Goal: Communication & Community: Answer question/provide support

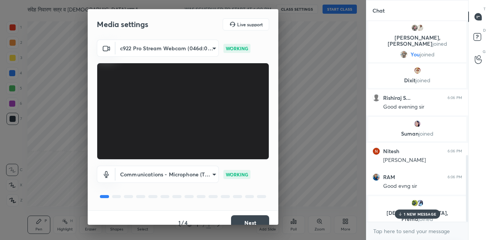
scroll to position [430, 0]
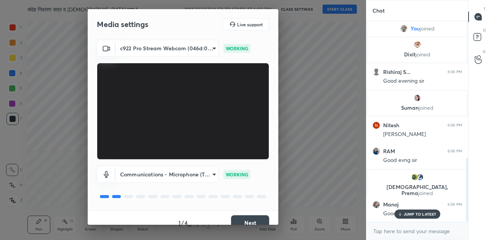
click at [245, 223] on button "Next" at bounding box center [250, 223] width 38 height 15
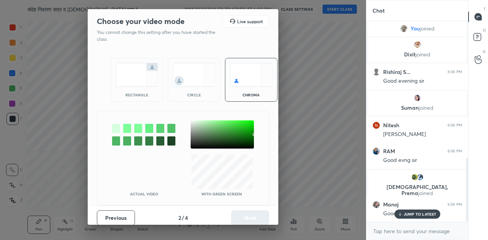
click at [133, 75] on img at bounding box center [137, 75] width 43 height 24
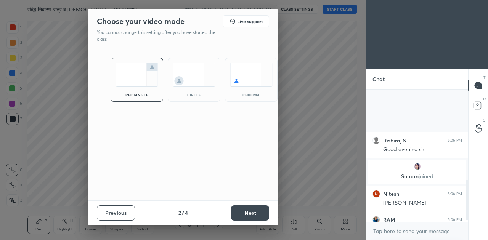
click at [127, 78] on img at bounding box center [137, 75] width 43 height 24
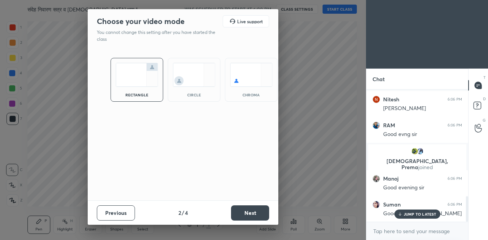
scroll to position [551, 0]
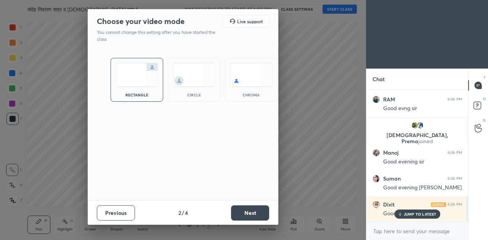
click at [248, 215] on button "Next" at bounding box center [250, 213] width 38 height 15
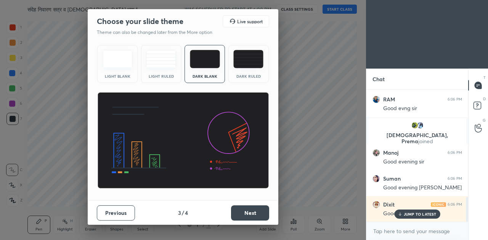
scroll to position [578, 0]
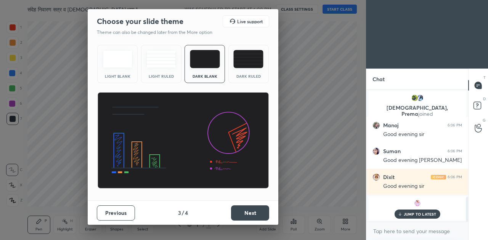
click at [248, 215] on button "Next" at bounding box center [250, 213] width 38 height 15
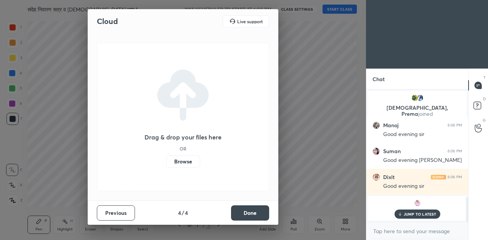
click at [248, 215] on button "Done" at bounding box center [250, 213] width 38 height 15
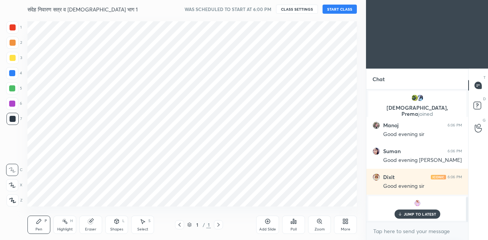
click at [341, 8] on button "START CLASS" at bounding box center [340, 9] width 34 height 9
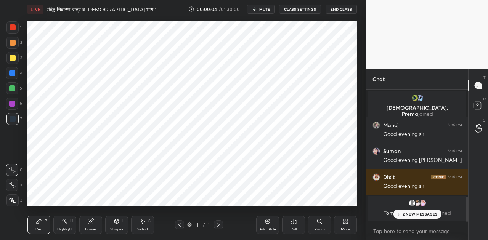
click at [257, 10] on icon "button" at bounding box center [254, 9] width 3 height 5
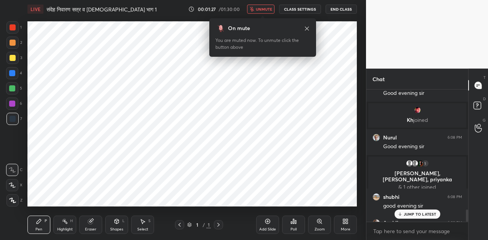
scroll to position [1318, 0]
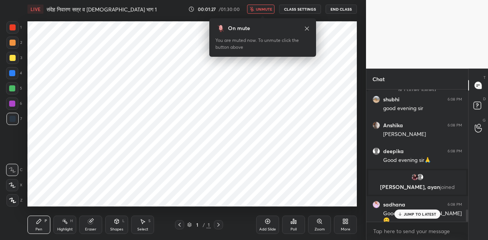
click at [349, 220] on div "More" at bounding box center [345, 225] width 23 height 18
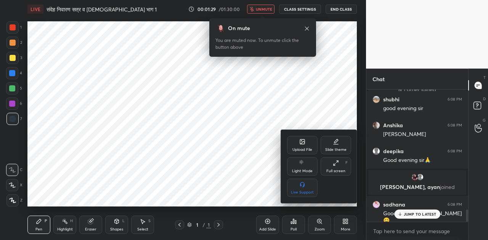
click at [302, 143] on icon at bounding box center [303, 143] width 4 height 3
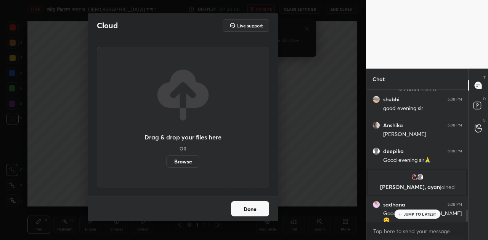
scroll to position [1344, 0]
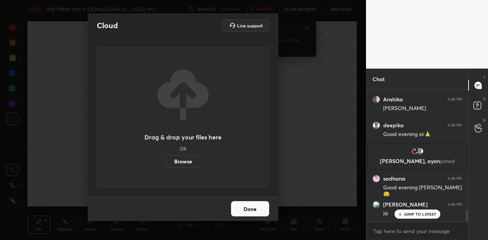
drag, startPoint x: 249, startPoint y: 212, endPoint x: 252, endPoint y: 206, distance: 6.8
click at [249, 211] on button "Done" at bounding box center [250, 208] width 38 height 15
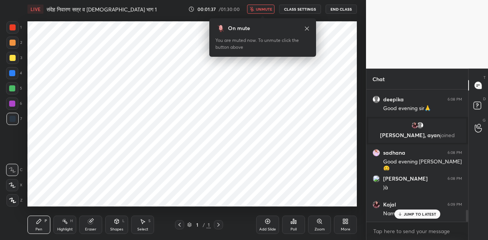
scroll to position [1396, 0]
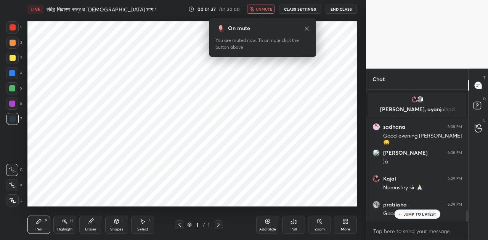
click at [343, 224] on icon at bounding box center [346, 222] width 6 height 6
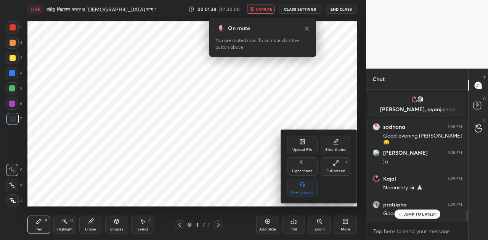
click at [304, 142] on icon at bounding box center [302, 142] width 5 height 5
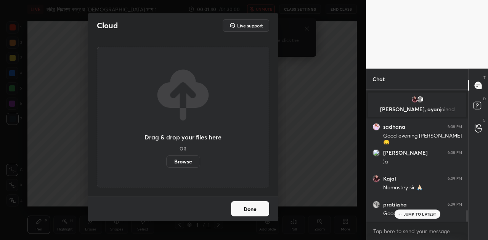
click at [185, 159] on label "Browse" at bounding box center [183, 162] width 34 height 12
click at [166, 159] on input "Browse" at bounding box center [166, 162] width 0 height 12
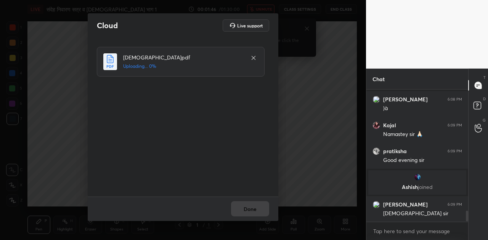
scroll to position [1477, 0]
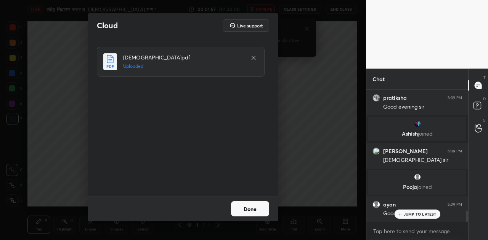
click at [253, 211] on button "Done" at bounding box center [250, 208] width 38 height 15
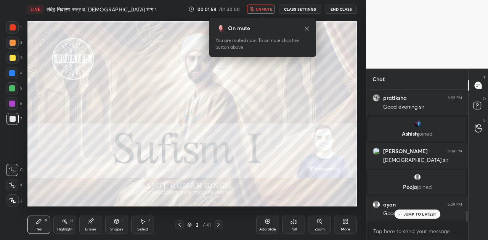
scroll to position [1529, 0]
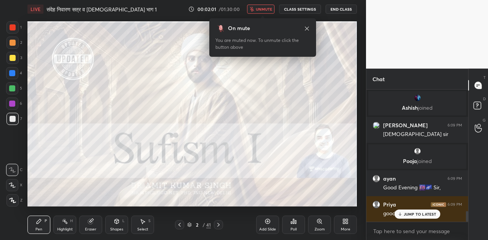
click at [264, 11] on span "unmute" at bounding box center [264, 8] width 16 height 5
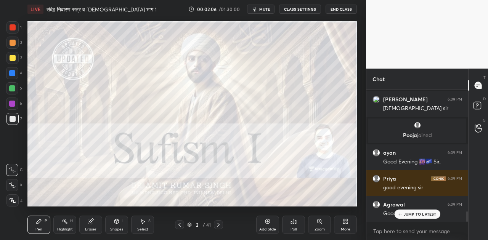
scroll to position [1608, 0]
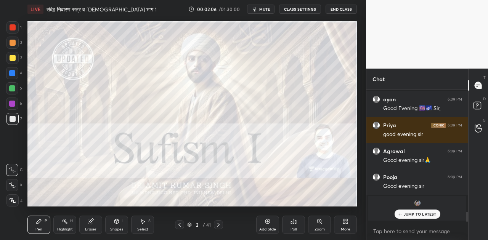
click at [408, 214] on p "JUMP TO LATEST" at bounding box center [420, 214] width 33 height 5
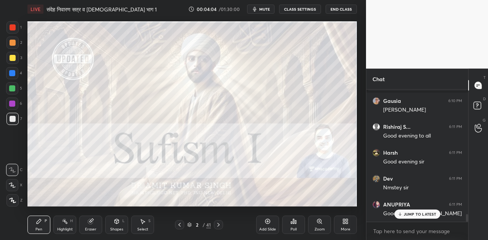
scroll to position [2140, 0]
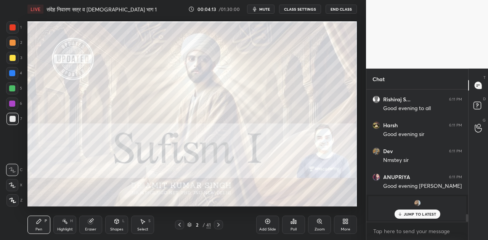
click at [265, 223] on icon at bounding box center [267, 221] width 5 height 5
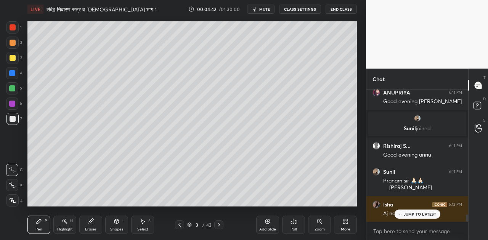
scroll to position [2278, 0]
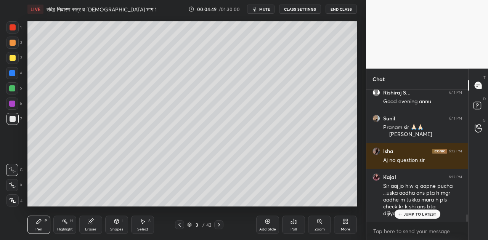
click at [412, 215] on p "JUMP TO LATEST" at bounding box center [420, 214] width 33 height 5
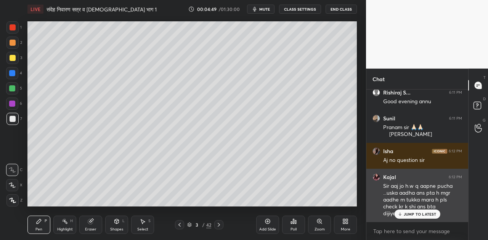
scroll to position [2304, 0]
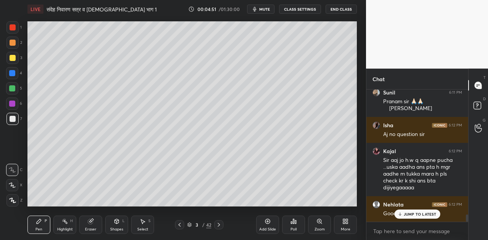
click at [404, 217] on div "JUMP TO LATEST" at bounding box center [417, 214] width 46 height 9
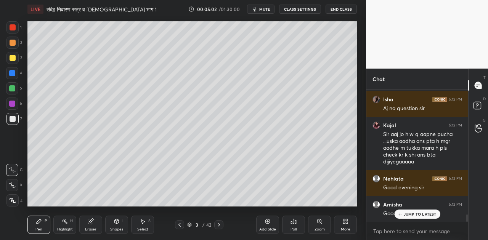
click at [13, 60] on div at bounding box center [13, 58] width 6 height 6
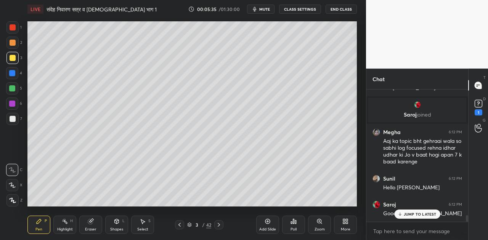
scroll to position [2508, 0]
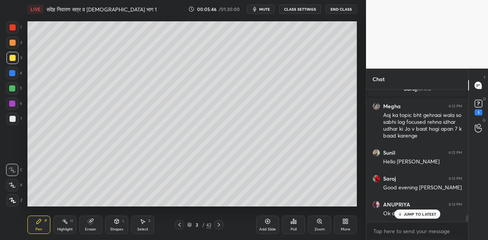
click at [11, 43] on div at bounding box center [13, 43] width 6 height 6
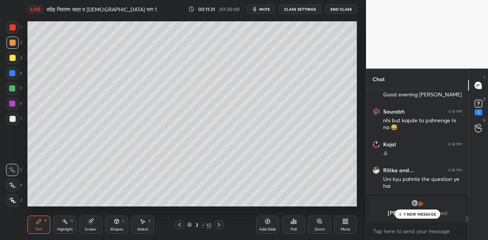
scroll to position [3026, 0]
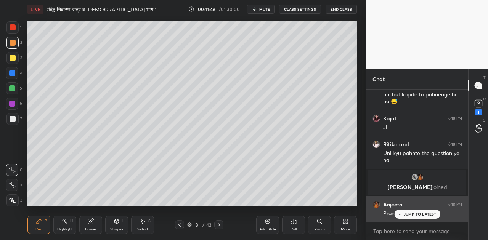
click at [415, 213] on p "JUMP TO LATEST" at bounding box center [420, 214] width 33 height 5
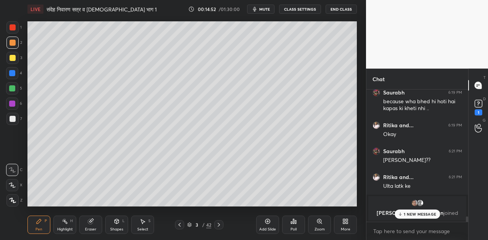
scroll to position [3190, 0]
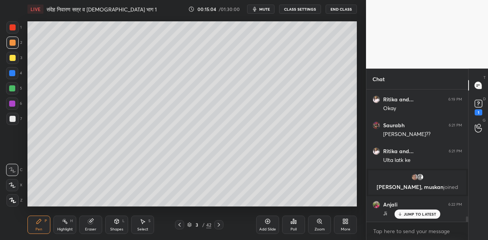
click at [116, 228] on div "Shapes" at bounding box center [116, 230] width 13 height 4
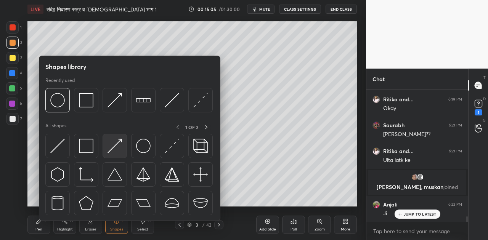
click at [114, 144] on img at bounding box center [115, 146] width 14 height 14
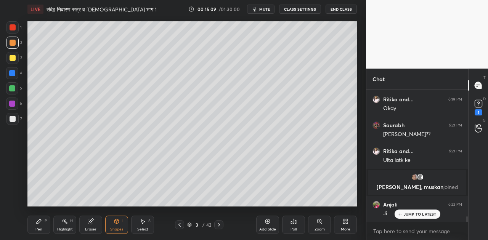
click at [39, 225] on div "Pen P" at bounding box center [38, 225] width 23 height 18
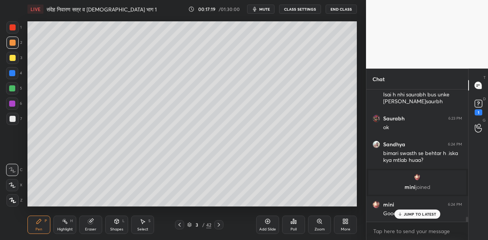
scroll to position [3368, 0]
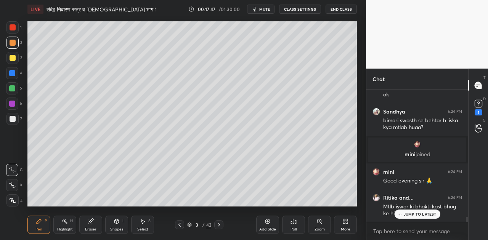
click at [404, 214] on p "JUMP TO LATEST" at bounding box center [420, 214] width 33 height 5
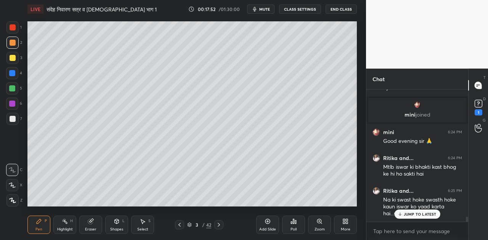
click at [410, 213] on p "JUMP TO LATEST" at bounding box center [420, 214] width 33 height 5
click at [13, 56] on div at bounding box center [13, 58] width 6 height 6
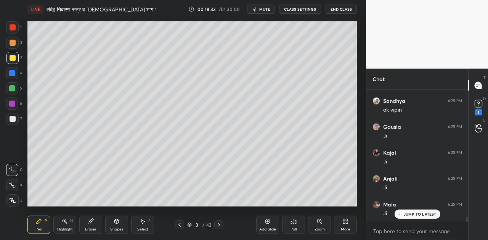
scroll to position [3564, 0]
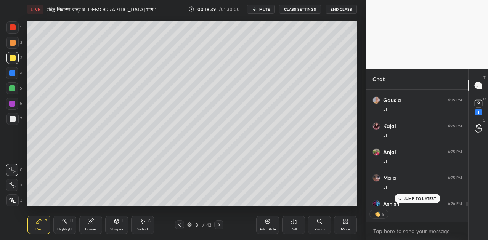
click at [116, 222] on icon at bounding box center [117, 221] width 4 height 5
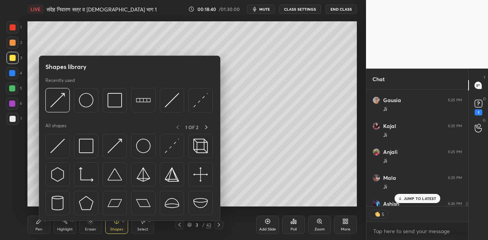
click at [14, 74] on div at bounding box center [12, 73] width 6 height 6
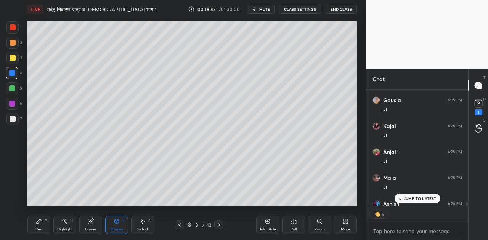
scroll to position [3605, 0]
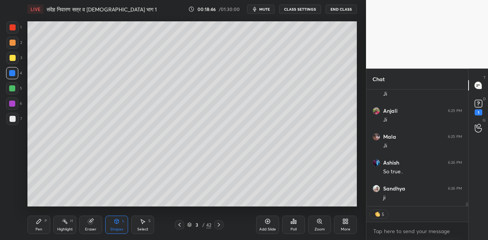
click at [117, 224] on icon at bounding box center [117, 221] width 4 height 5
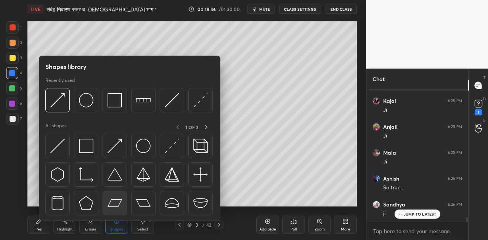
scroll to position [2, 2]
click at [87, 145] on img at bounding box center [86, 146] width 14 height 14
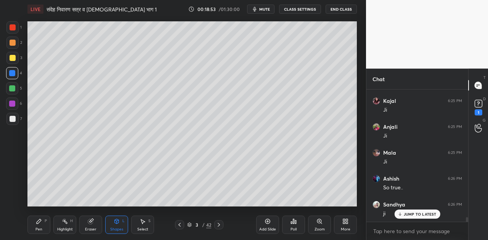
scroll to position [3615, 0]
click at [37, 223] on icon at bounding box center [39, 221] width 5 height 5
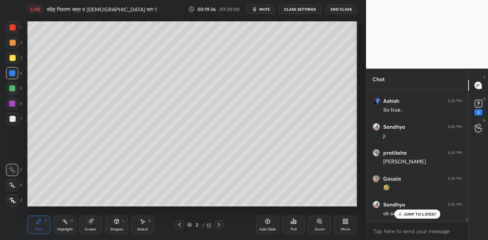
scroll to position [3693, 0]
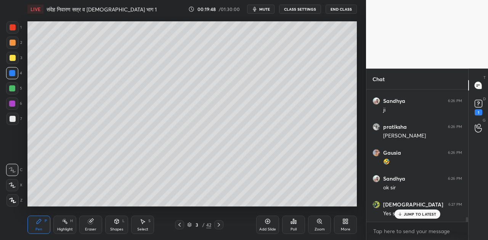
click at [13, 116] on div at bounding box center [13, 119] width 6 height 6
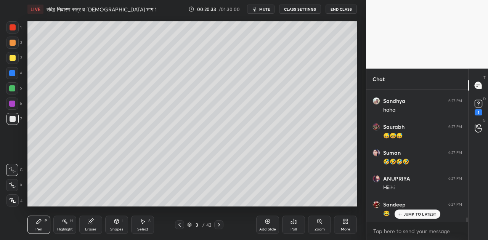
scroll to position [3960, 0]
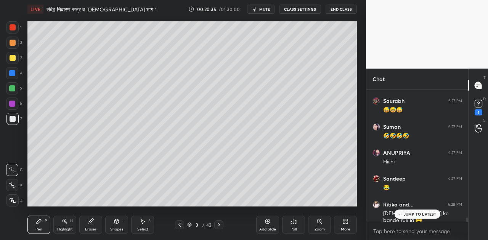
click at [406, 214] on p "JUMP TO LATEST" at bounding box center [420, 214] width 33 height 5
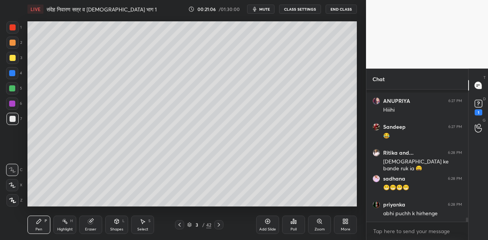
scroll to position [4052, 0]
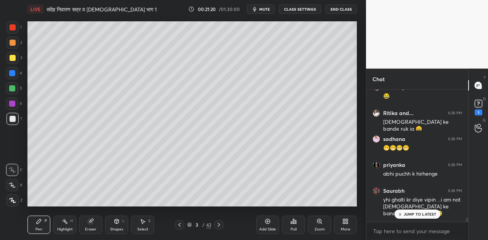
click at [424, 216] on p "JUMP TO LATEST" at bounding box center [420, 214] width 33 height 5
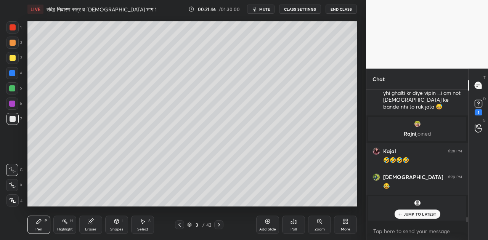
scroll to position [3627, 0]
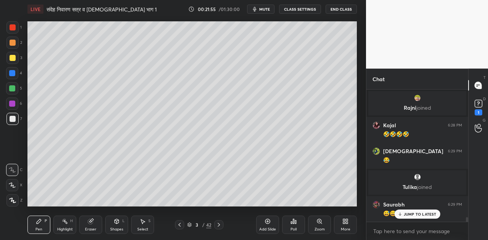
click at [117, 223] on icon at bounding box center [117, 221] width 4 height 5
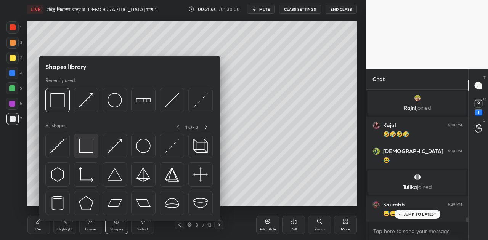
click at [86, 149] on img at bounding box center [86, 146] width 14 height 14
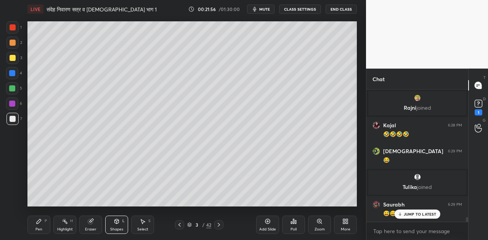
scroll to position [3660, 0]
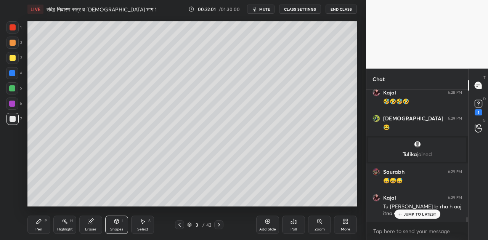
click at [421, 215] on p "JUMP TO LATEST" at bounding box center [420, 214] width 33 height 5
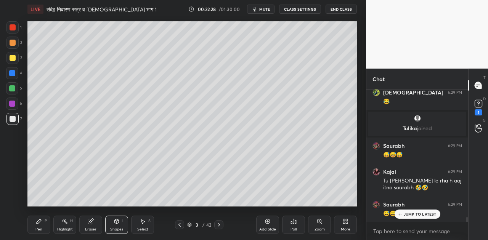
click at [217, 226] on icon at bounding box center [219, 225] width 6 height 6
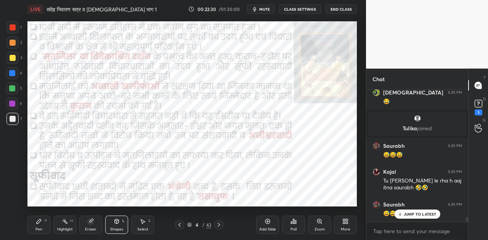
scroll to position [3711, 0]
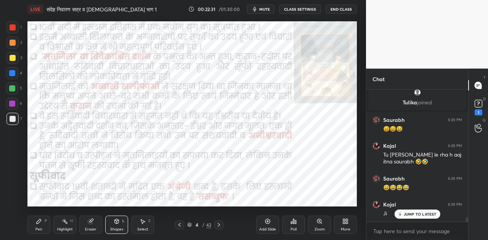
click at [217, 226] on icon at bounding box center [219, 225] width 6 height 6
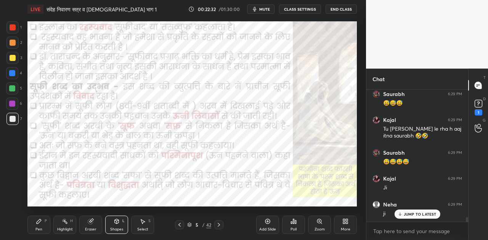
scroll to position [3763, 0]
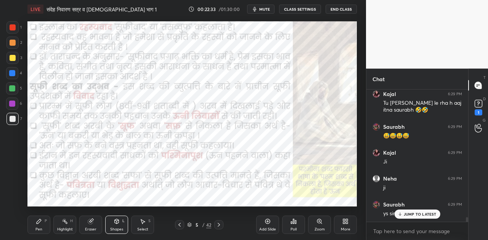
click at [217, 226] on icon at bounding box center [219, 225] width 6 height 6
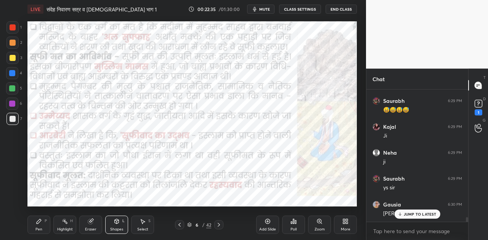
scroll to position [3841, 0]
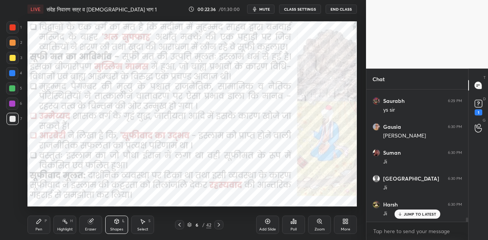
click at [217, 226] on icon at bounding box center [219, 225] width 6 height 6
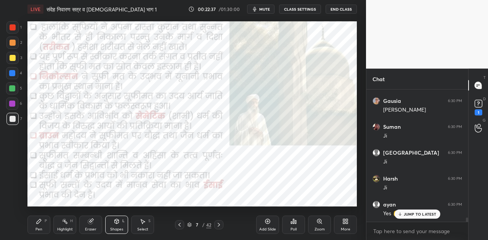
scroll to position [3945, 0]
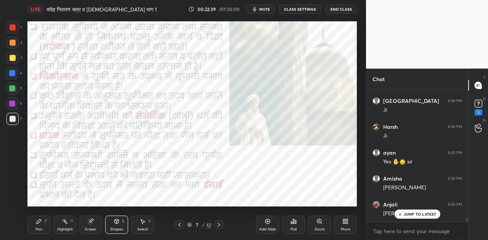
click at [217, 226] on icon at bounding box center [219, 225] width 6 height 6
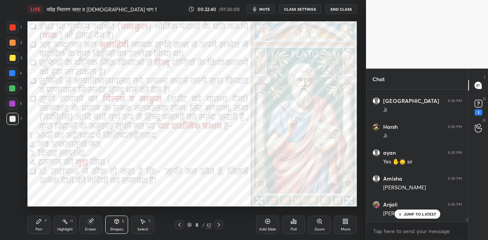
scroll to position [3971, 0]
click at [217, 226] on icon at bounding box center [219, 225] width 6 height 6
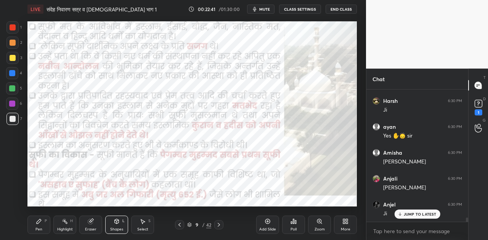
scroll to position [3997, 0]
click at [217, 227] on icon at bounding box center [219, 225] width 6 height 6
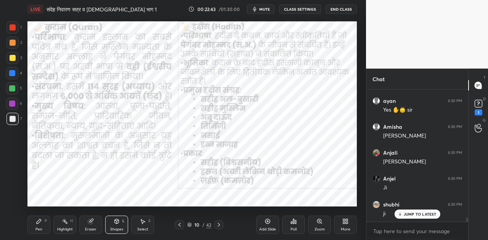
scroll to position [4023, 0]
click at [217, 227] on icon at bounding box center [219, 225] width 6 height 6
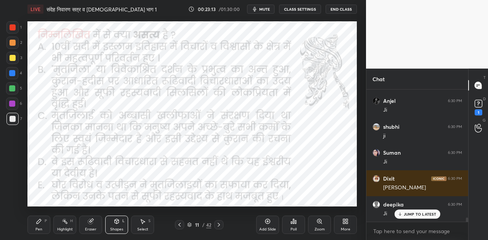
scroll to position [4121, 0]
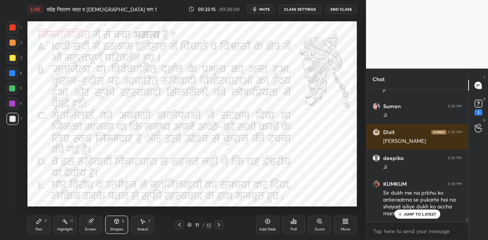
click at [188, 226] on icon at bounding box center [189, 225] width 5 height 5
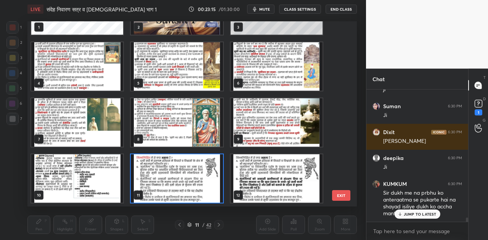
scroll to position [183, 326]
click at [188, 226] on icon at bounding box center [189, 225] width 5 height 5
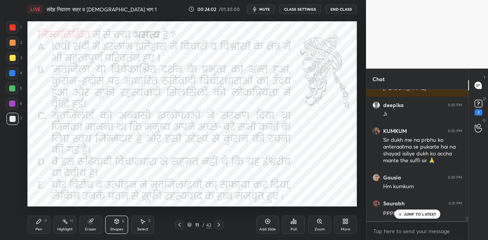
scroll to position [4225, 0]
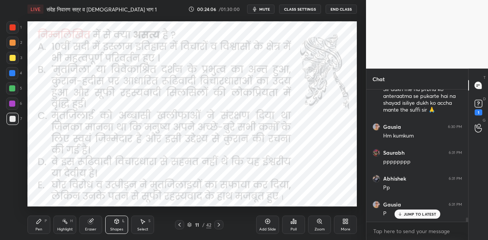
click at [293, 223] on icon at bounding box center [294, 222] width 6 height 6
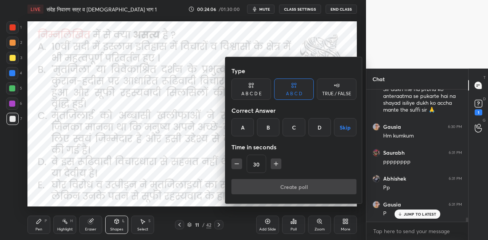
scroll to position [4251, 0]
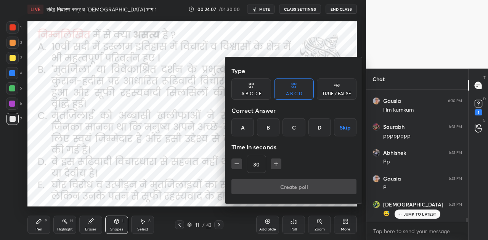
click at [247, 89] on div "A B C D E" at bounding box center [252, 89] width 40 height 21
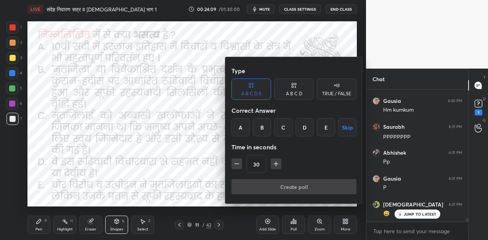
scroll to position [4284, 0]
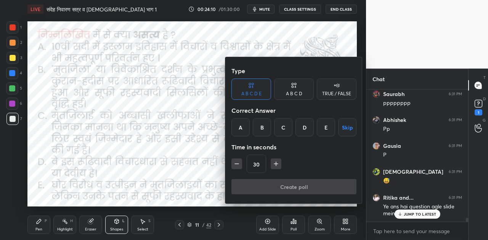
click at [285, 128] on div "C" at bounding box center [283, 127] width 18 height 18
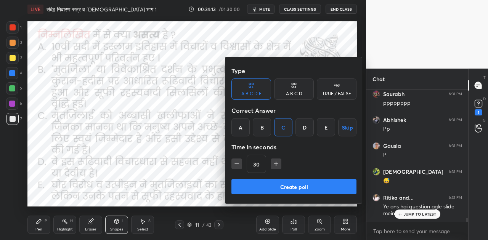
scroll to position [4310, 0]
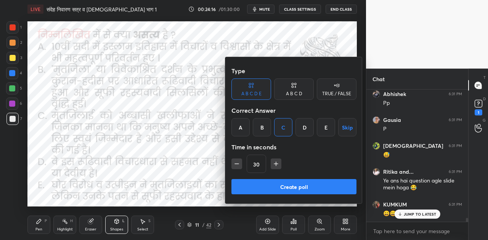
click at [307, 191] on button "Create poll" at bounding box center [294, 186] width 125 height 15
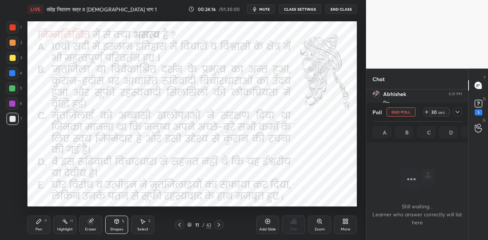
scroll to position [0, 0]
click at [270, 9] on span "mute" at bounding box center [264, 8] width 11 height 5
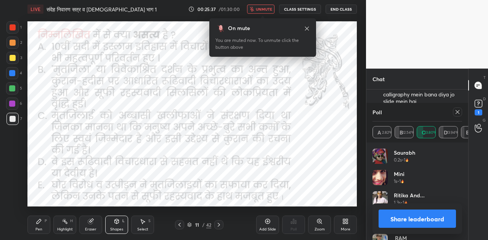
scroll to position [4738, 0]
click at [415, 216] on button "Share leaderboard" at bounding box center [417, 219] width 77 height 18
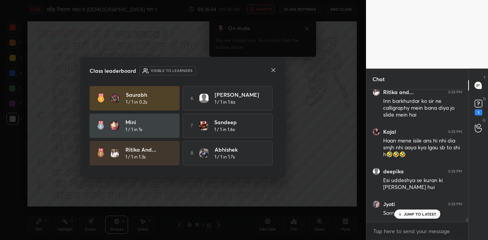
scroll to position [4698, 0]
click at [273, 69] on icon at bounding box center [274, 70] width 4 height 4
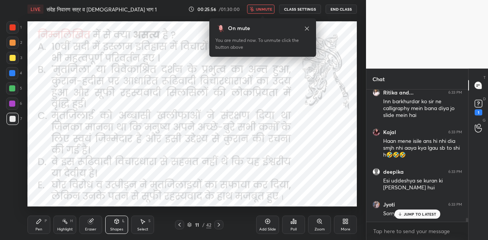
click at [266, 9] on span "unmute" at bounding box center [264, 8] width 16 height 5
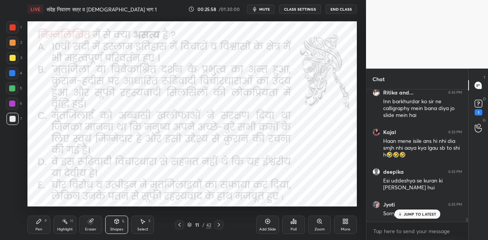
click at [219, 225] on icon at bounding box center [219, 225] width 6 height 6
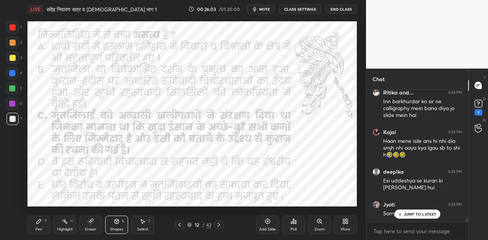
click at [264, 226] on div "Add Slide" at bounding box center [267, 225] width 23 height 18
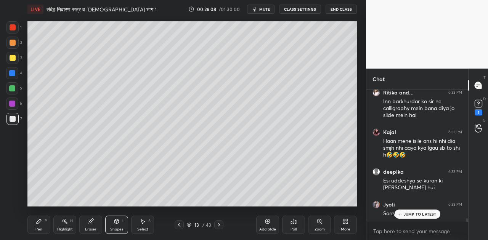
scroll to position [4724, 0]
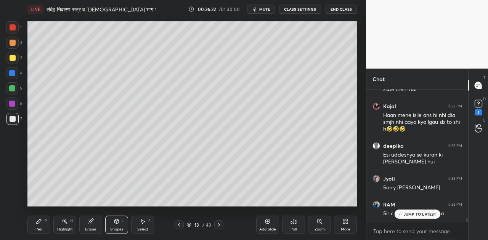
click at [430, 214] on p "JUMP TO LATEST" at bounding box center [420, 214] width 33 height 5
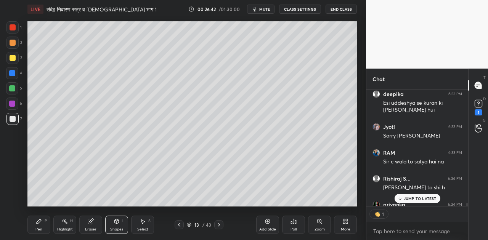
scroll to position [2, 2]
click at [38, 221] on icon at bounding box center [39, 221] width 5 height 5
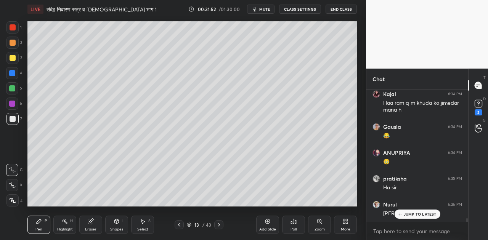
scroll to position [4966, 0]
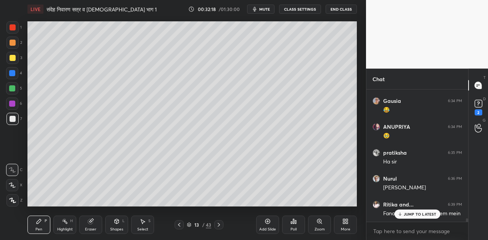
click at [419, 211] on div "JUMP TO LATEST" at bounding box center [417, 214] width 46 height 9
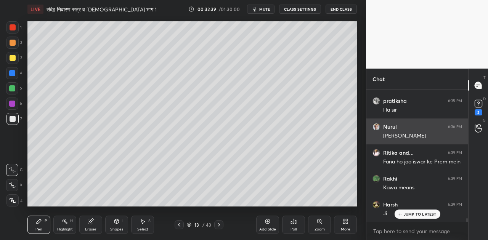
scroll to position [5043, 0]
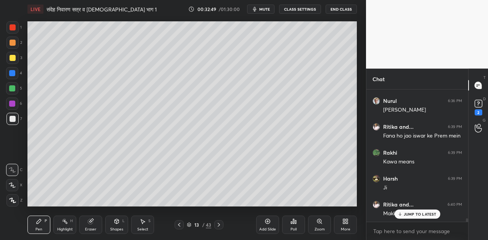
click at [416, 217] on div "JUMP TO LATEST" at bounding box center [417, 214] width 46 height 9
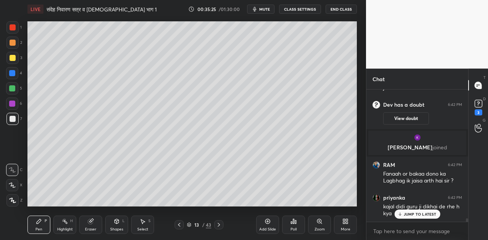
scroll to position [4841, 0]
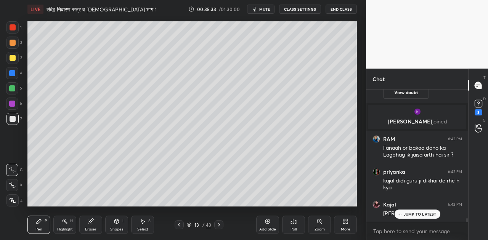
click at [417, 218] on div "JUMP TO LATEST" at bounding box center [417, 214] width 46 height 9
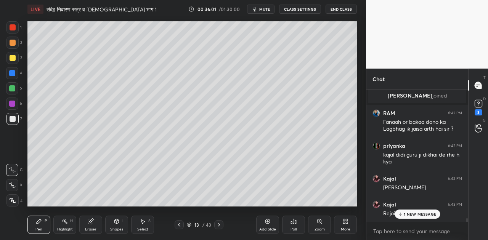
scroll to position [4893, 0]
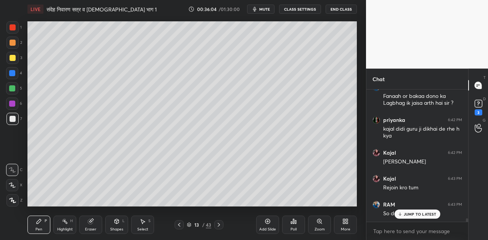
click at [406, 212] on p "JUMP TO LATEST" at bounding box center [420, 214] width 33 height 5
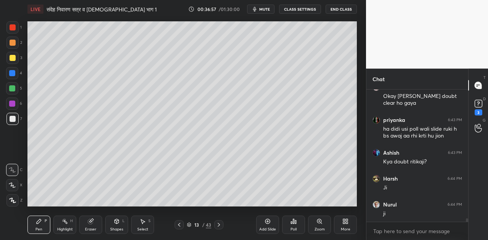
scroll to position [5069, 0]
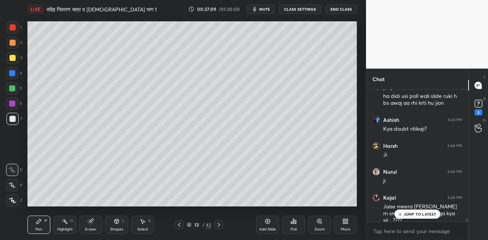
click at [116, 222] on icon at bounding box center [117, 221] width 4 height 5
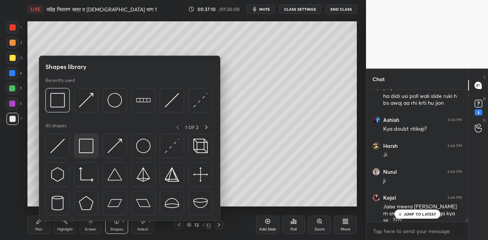
click at [88, 146] on img at bounding box center [86, 146] width 14 height 14
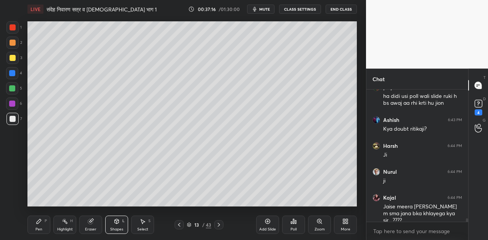
click at [42, 223] on div "Pen P" at bounding box center [38, 225] width 23 height 18
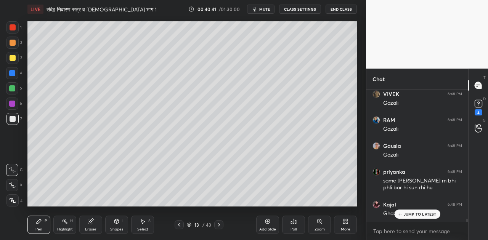
scroll to position [5564, 0]
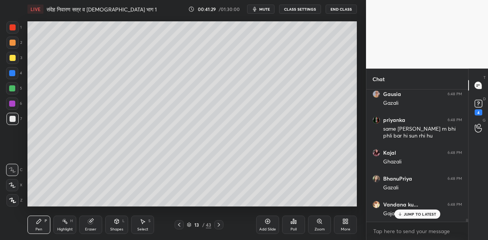
click at [345, 223] on icon at bounding box center [344, 223] width 2 height 2
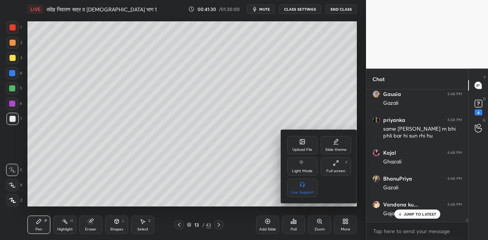
click at [301, 148] on div "Upload File" at bounding box center [303, 150] width 20 height 4
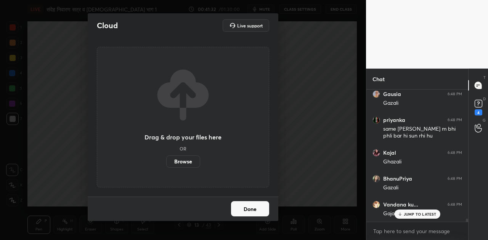
click at [175, 163] on label "Browse" at bounding box center [183, 162] width 34 height 12
click at [166, 163] on input "Browse" at bounding box center [166, 162] width 0 height 12
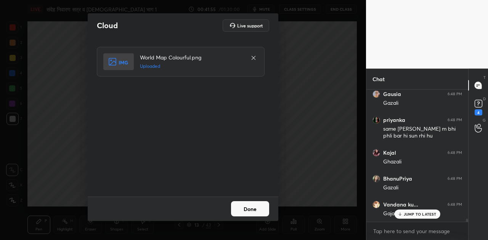
click at [256, 204] on button "Done" at bounding box center [250, 208] width 38 height 15
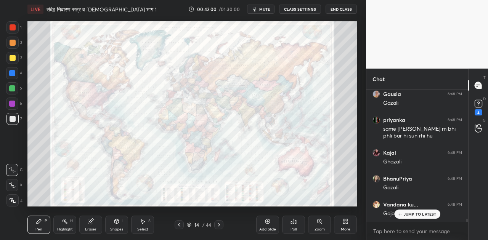
click at [11, 76] on div at bounding box center [12, 73] width 6 height 6
click at [116, 230] on div "Shapes" at bounding box center [116, 230] width 13 height 4
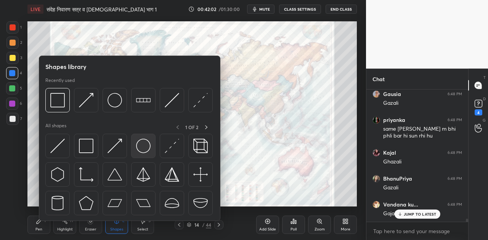
click at [142, 145] on img at bounding box center [143, 146] width 14 height 14
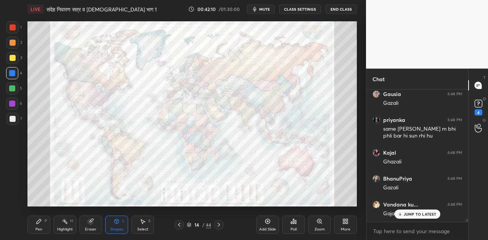
scroll to position [5590, 0]
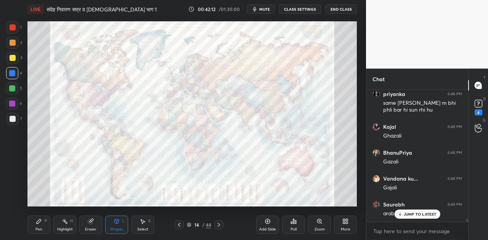
click at [13, 117] on div at bounding box center [13, 119] width 6 height 6
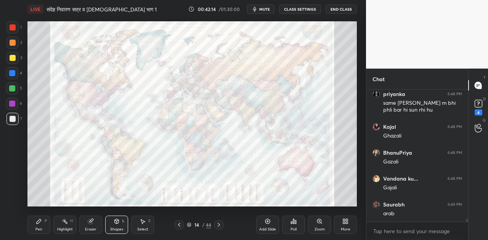
scroll to position [5623, 0]
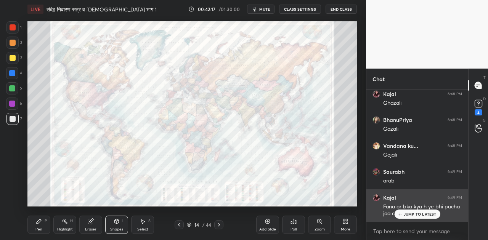
click at [417, 212] on p "JUMP TO LATEST" at bounding box center [420, 214] width 33 height 5
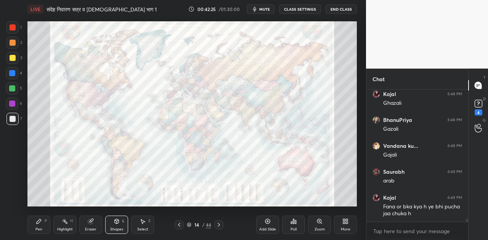
click at [180, 225] on icon at bounding box center [179, 225] width 6 height 6
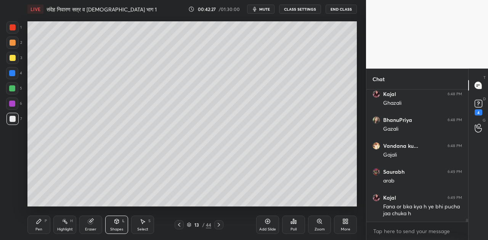
click at [219, 225] on icon at bounding box center [219, 225] width 6 height 6
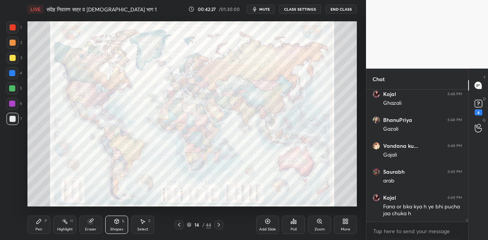
click at [219, 225] on icon at bounding box center [219, 225] width 6 height 6
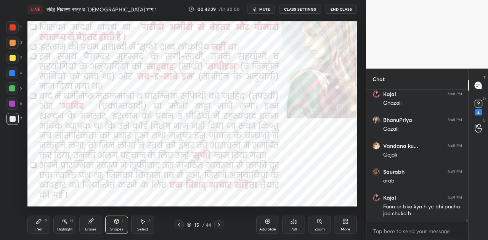
scroll to position [5648, 0]
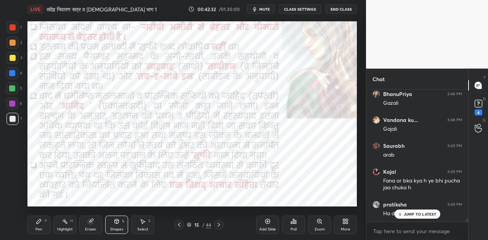
click at [267, 223] on icon at bounding box center [268, 222] width 6 height 6
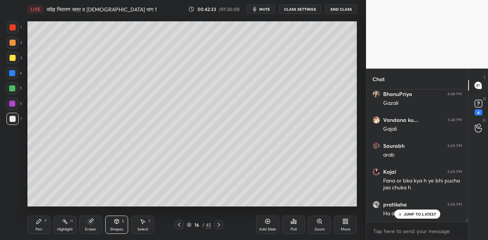
click at [415, 213] on p "JUMP TO LATEST" at bounding box center [420, 214] width 33 height 5
click at [39, 222] on icon at bounding box center [39, 221] width 5 height 5
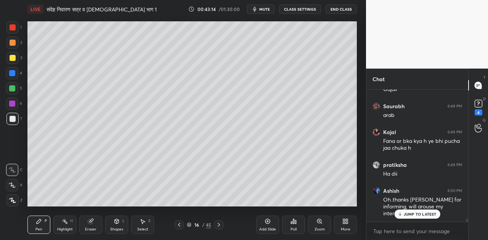
click at [11, 42] on div at bounding box center [13, 43] width 6 height 6
click at [12, 57] on div at bounding box center [13, 58] width 6 height 6
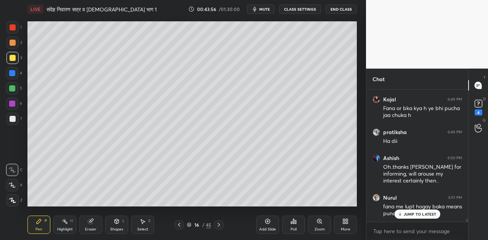
click at [431, 214] on p "JUMP TO LATEST" at bounding box center [420, 214] width 33 height 5
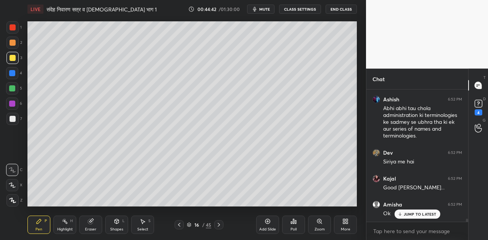
scroll to position [5930, 0]
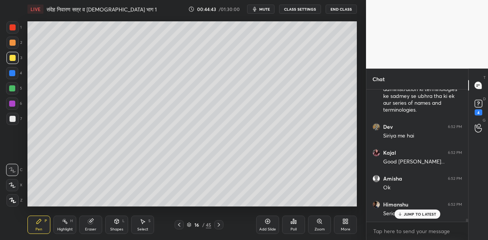
click at [267, 8] on span "mute" at bounding box center [264, 8] width 11 height 5
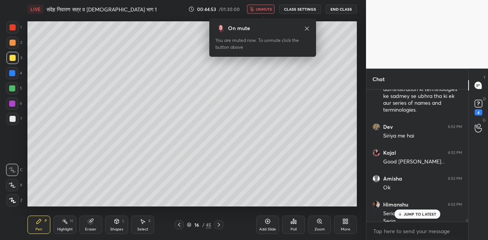
scroll to position [5938, 0]
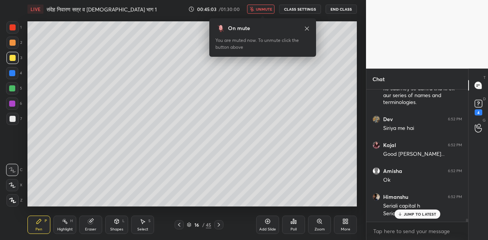
click at [415, 215] on p "JUMP TO LATEST" at bounding box center [420, 214] width 33 height 5
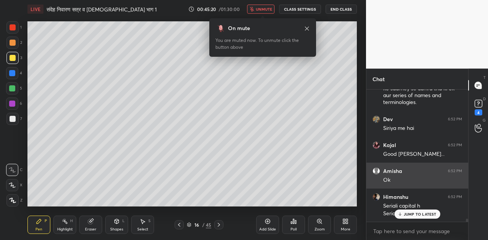
scroll to position [5964, 0]
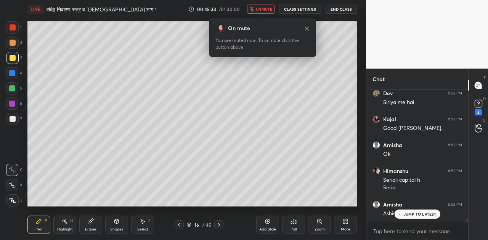
click at [402, 214] on icon at bounding box center [399, 214] width 5 height 5
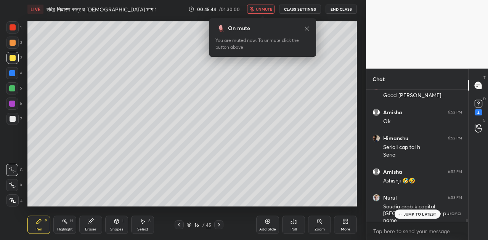
scroll to position [6022, 0]
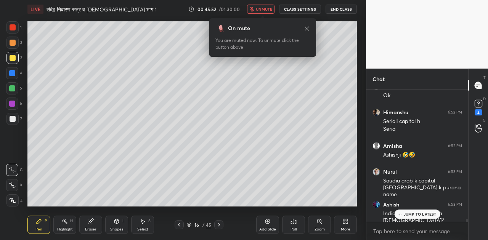
click at [259, 8] on span "unmute" at bounding box center [264, 8] width 16 height 5
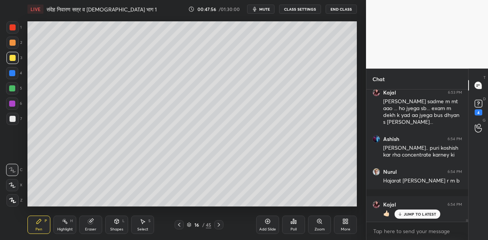
scroll to position [6186, 0]
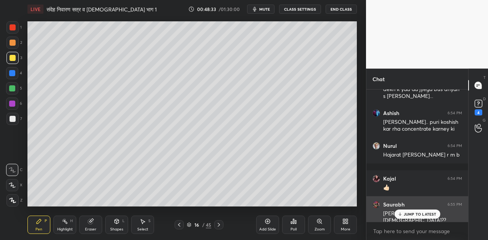
click at [411, 214] on p "JUMP TO LATEST" at bounding box center [420, 214] width 33 height 5
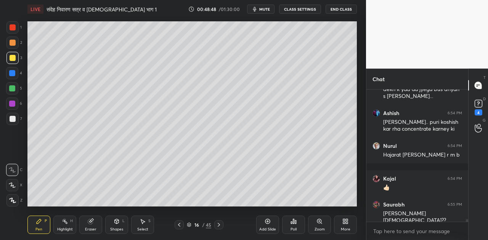
scroll to position [6219, 0]
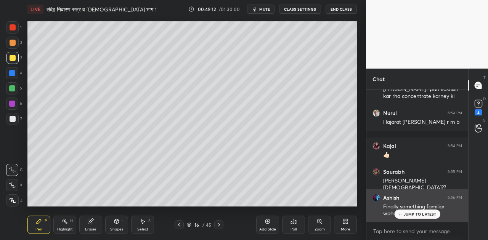
click at [416, 214] on p "JUMP TO LATEST" at bounding box center [420, 214] width 33 height 5
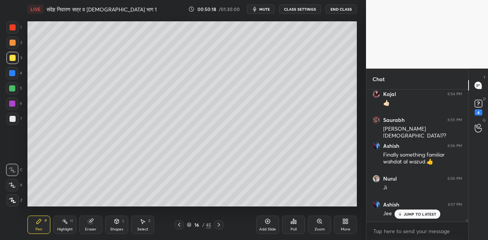
scroll to position [6297, 0]
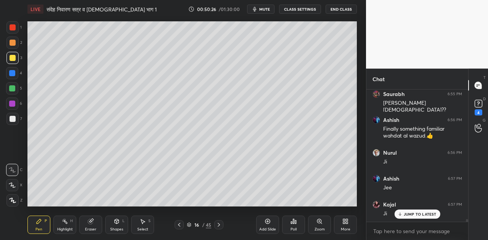
click at [218, 224] on icon at bounding box center [219, 225] width 6 height 6
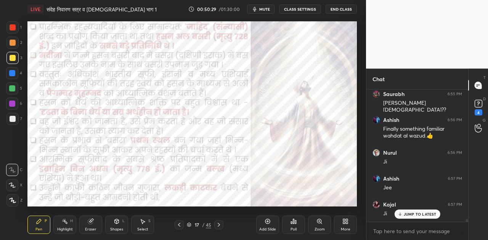
click at [264, 10] on span "mute" at bounding box center [264, 8] width 11 height 5
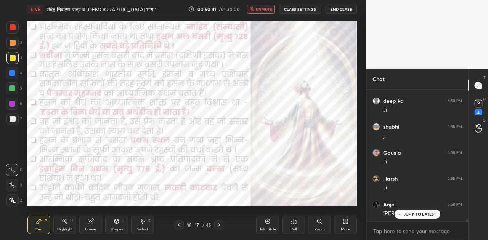
scroll to position [6537, 0]
click at [220, 224] on icon at bounding box center [219, 225] width 6 height 6
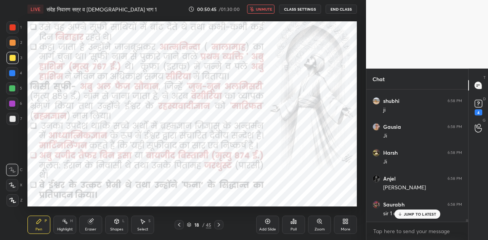
click at [220, 224] on icon at bounding box center [219, 225] width 6 height 6
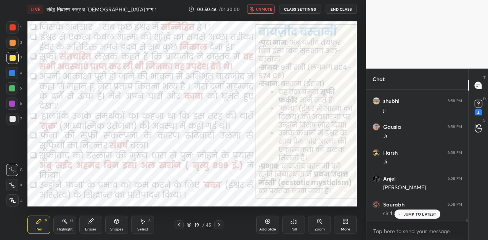
scroll to position [6563, 0]
click at [220, 224] on icon at bounding box center [219, 225] width 6 height 6
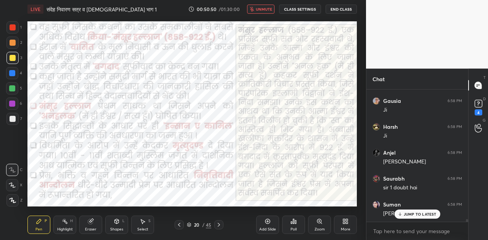
scroll to position [6589, 0]
click at [220, 224] on icon at bounding box center [219, 225] width 6 height 6
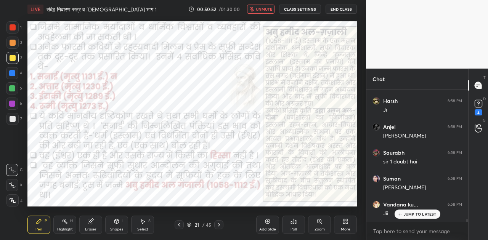
click at [220, 224] on icon at bounding box center [219, 225] width 6 height 6
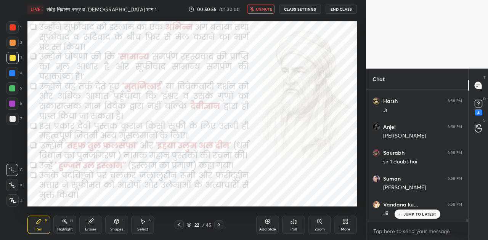
click at [220, 224] on icon at bounding box center [219, 225] width 6 height 6
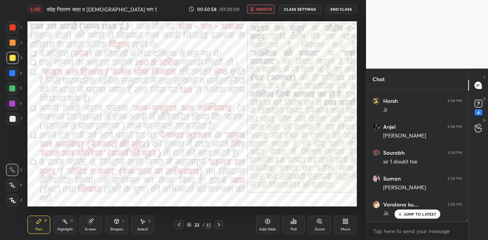
scroll to position [6622, 0]
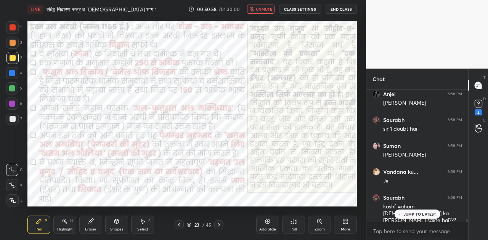
click at [220, 224] on icon at bounding box center [219, 225] width 6 height 6
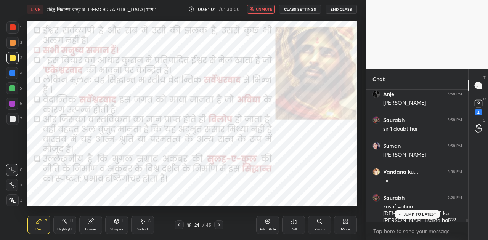
click at [220, 224] on icon at bounding box center [219, 225] width 6 height 6
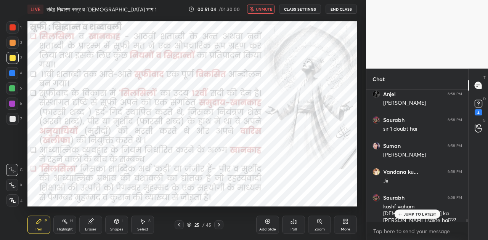
click at [268, 220] on icon at bounding box center [268, 222] width 6 height 6
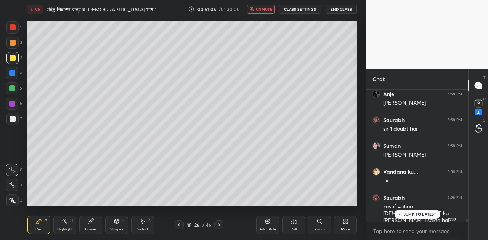
click at [409, 214] on p "JUMP TO LATEST" at bounding box center [420, 214] width 33 height 5
click at [260, 9] on span "unmute" at bounding box center [264, 8] width 16 height 5
click at [265, 11] on span "mute" at bounding box center [264, 8] width 11 height 5
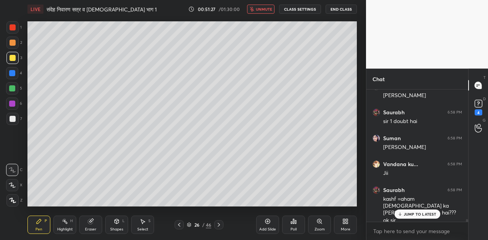
click at [265, 11] on span "unmute" at bounding box center [264, 8] width 16 height 5
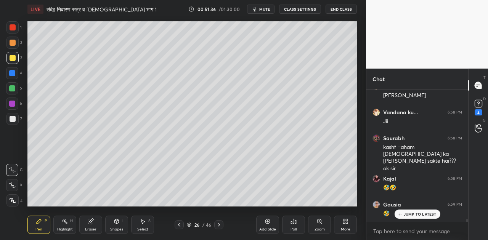
click at [410, 214] on p "JUMP TO LATEST" at bounding box center [420, 214] width 33 height 5
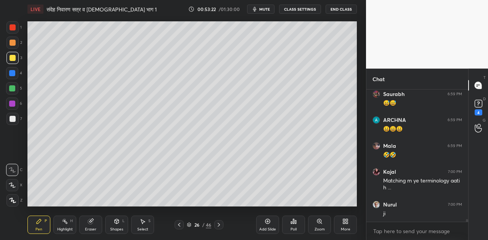
scroll to position [6870, 0]
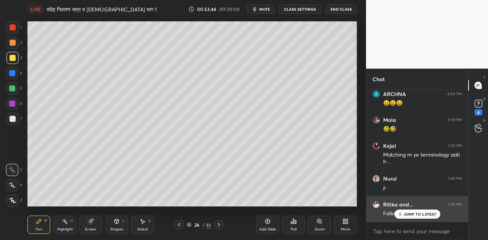
click at [404, 216] on div "JUMP TO LATEST" at bounding box center [417, 214] width 46 height 9
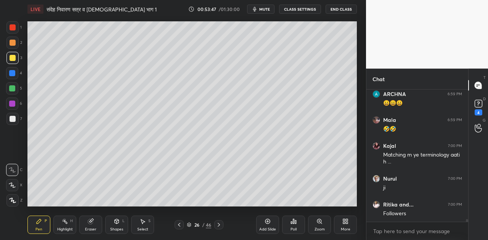
click at [265, 9] on span "mute" at bounding box center [264, 8] width 11 height 5
click at [265, 11] on span "unmute" at bounding box center [264, 8] width 16 height 5
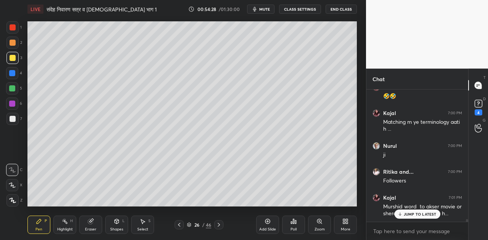
click at [401, 218] on div "JUMP TO LATEST" at bounding box center [417, 214] width 46 height 9
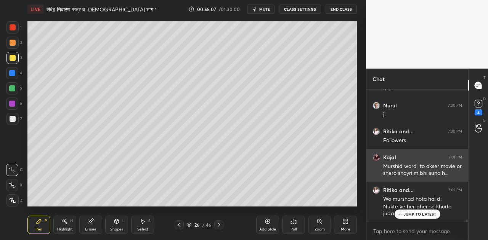
scroll to position [6976, 0]
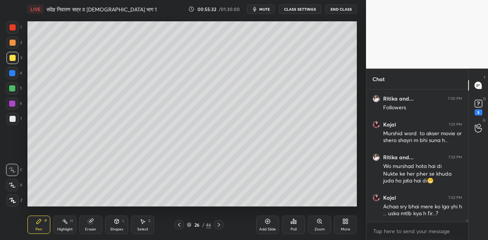
click at [218, 224] on icon at bounding box center [219, 225] width 6 height 6
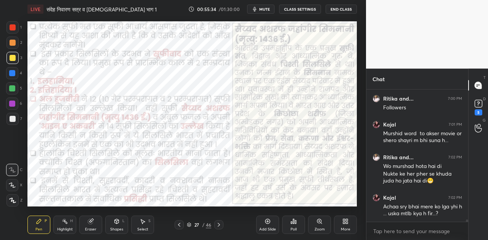
click at [218, 224] on icon at bounding box center [219, 225] width 6 height 6
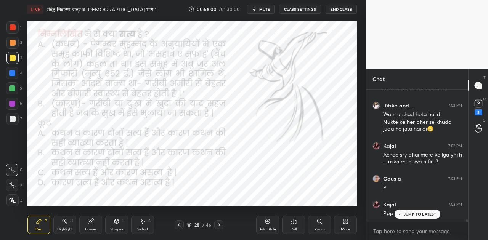
scroll to position [7054, 0]
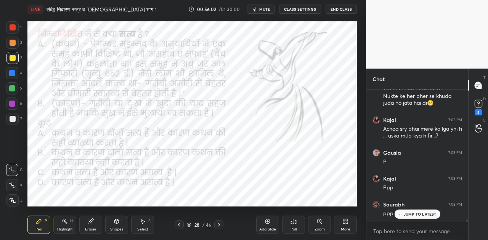
click at [267, 8] on span "mute" at bounding box center [264, 8] width 11 height 5
click at [295, 225] on div "Poll" at bounding box center [293, 225] width 23 height 18
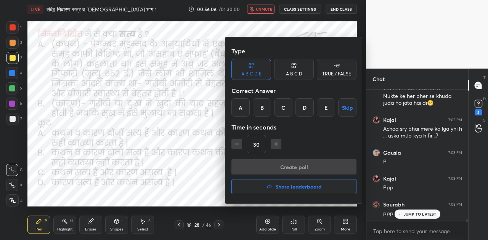
click at [301, 76] on div "A B C D" at bounding box center [294, 74] width 16 height 5
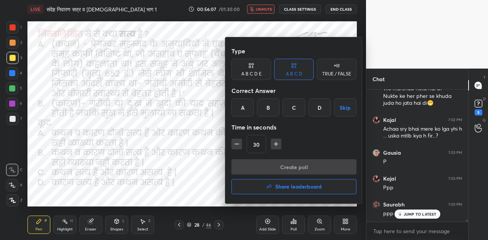
click at [243, 108] on div "A" at bounding box center [243, 107] width 23 height 18
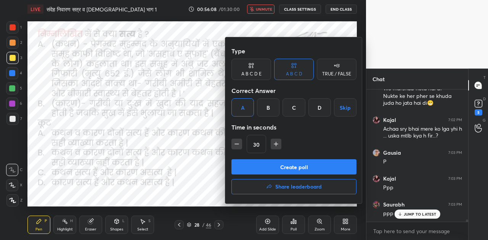
click at [289, 168] on button "Create poll" at bounding box center [294, 166] width 125 height 15
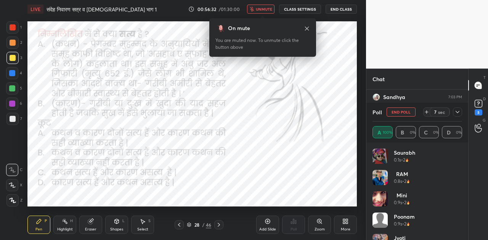
scroll to position [7343, 0]
click at [426, 113] on icon at bounding box center [427, 112] width 6 height 6
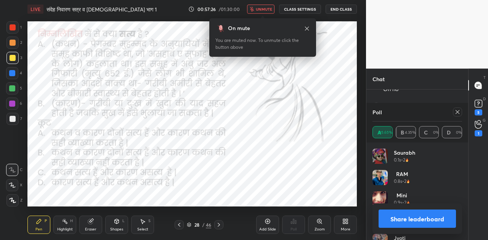
scroll to position [7697, 0]
click at [424, 224] on button "Share leaderboard" at bounding box center [417, 219] width 77 height 18
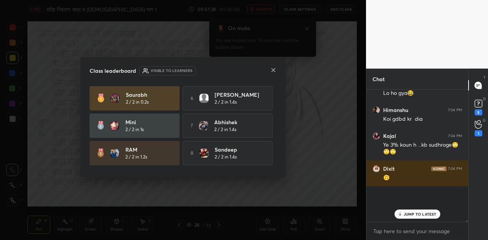
scroll to position [2, 2]
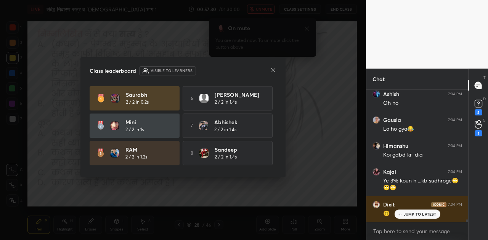
click at [275, 71] on icon at bounding box center [273, 70] width 6 height 6
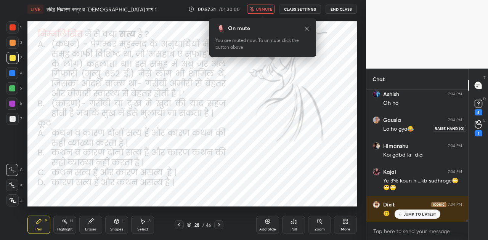
click at [479, 122] on icon at bounding box center [478, 124] width 7 height 9
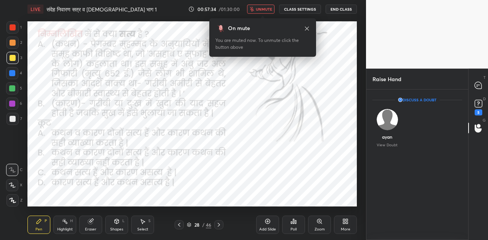
click at [260, 11] on span "unmute" at bounding box center [264, 8] width 16 height 5
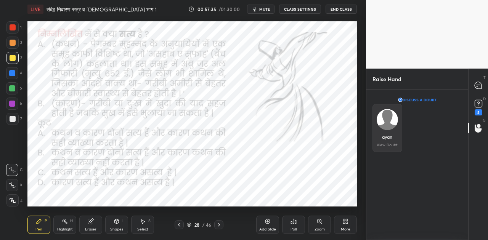
click at [385, 121] on img "grid" at bounding box center [387, 119] width 21 height 21
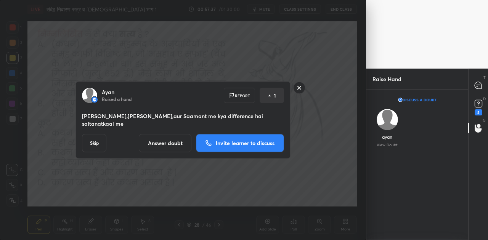
click at [216, 141] on p "Invite learner to discuss" at bounding box center [245, 143] width 59 height 5
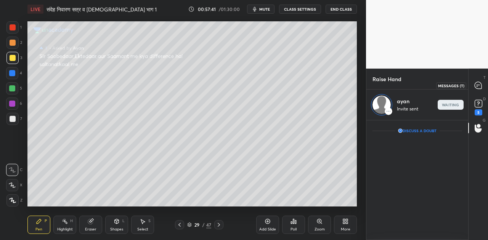
click at [478, 88] on icon at bounding box center [478, 85] width 7 height 7
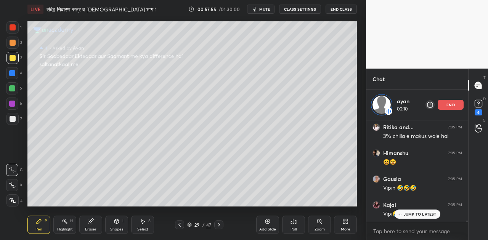
click at [399, 215] on icon at bounding box center [399, 214] width 5 height 5
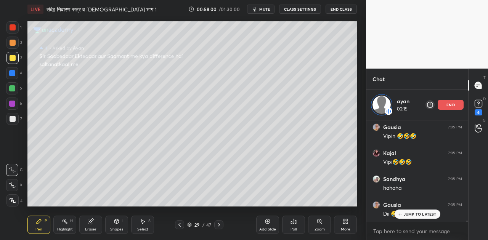
click at [407, 213] on p "JUMP TO LATEST" at bounding box center [420, 214] width 33 height 5
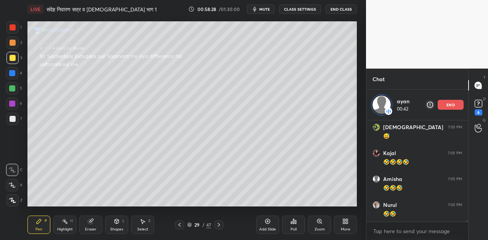
scroll to position [8245, 0]
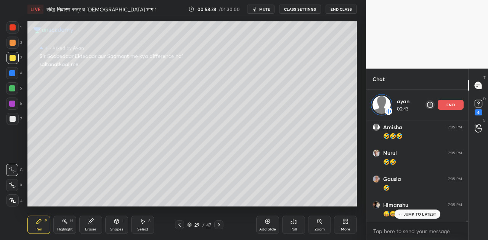
click at [115, 224] on icon at bounding box center [117, 222] width 6 height 6
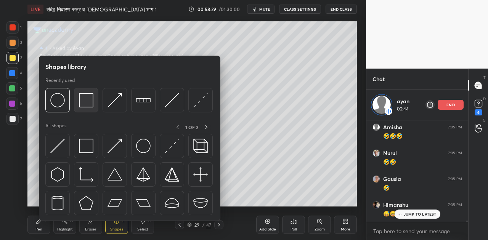
click at [88, 100] on img at bounding box center [86, 100] width 14 height 14
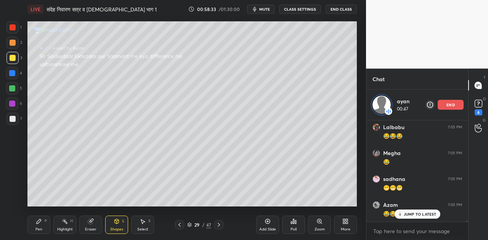
scroll to position [8400, 0]
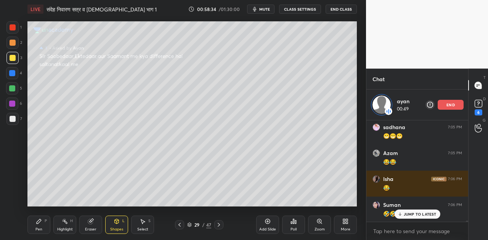
click at [39, 220] on icon at bounding box center [39, 221] width 5 height 5
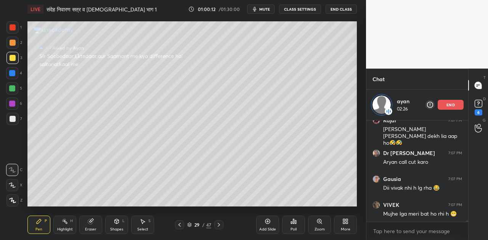
scroll to position [9057, 0]
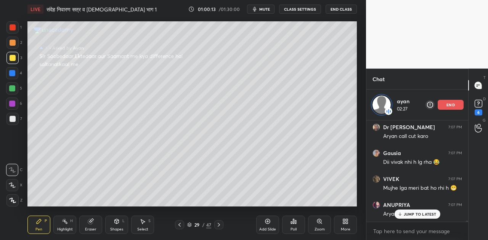
click at [413, 213] on p "JUMP TO LATEST" at bounding box center [420, 214] width 33 height 5
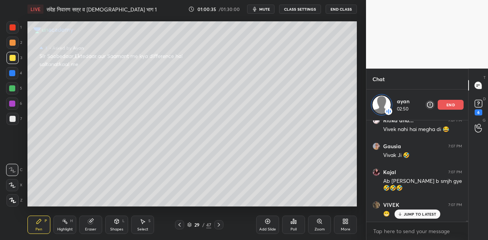
scroll to position [9137, 0]
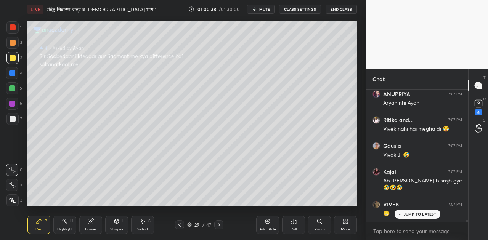
click at [420, 217] on p "JUMP TO LATEST" at bounding box center [420, 214] width 33 height 5
click at [264, 10] on span "mute" at bounding box center [264, 8] width 11 height 5
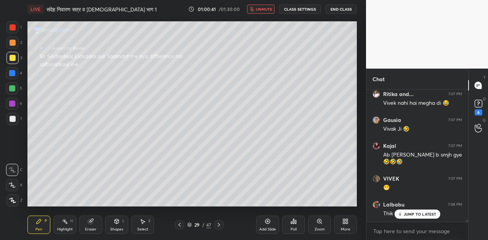
scroll to position [9189, 0]
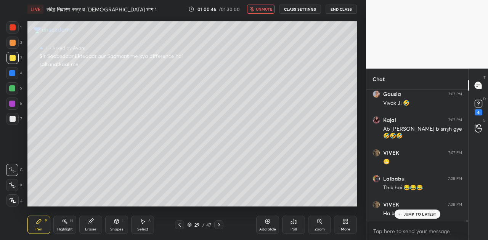
click at [264, 10] on span "unmute" at bounding box center [264, 8] width 16 height 5
click at [477, 102] on rect at bounding box center [478, 103] width 7 height 7
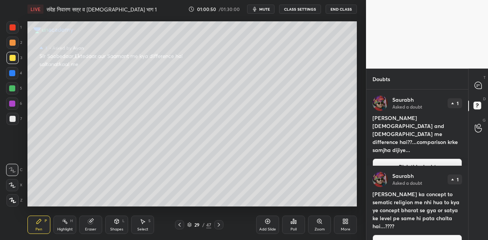
click at [414, 159] on button "Pick this doubt" at bounding box center [418, 167] width 90 height 17
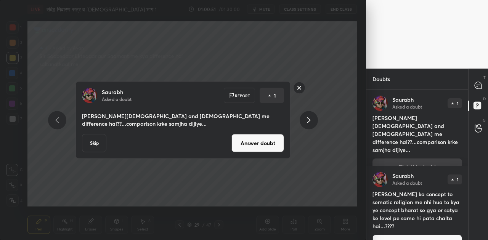
click at [258, 138] on button "Answer doubt" at bounding box center [258, 143] width 53 height 18
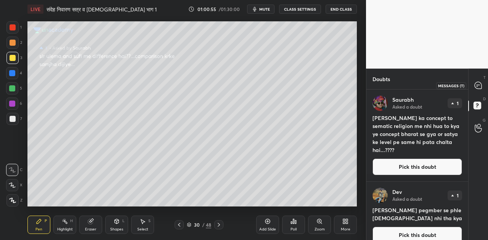
click at [479, 84] on icon at bounding box center [478, 85] width 7 height 7
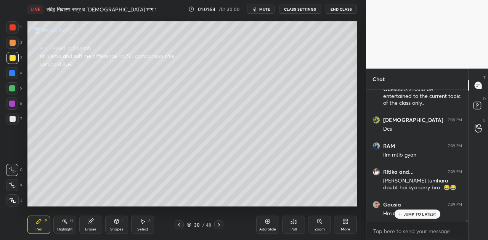
scroll to position [9535, 0]
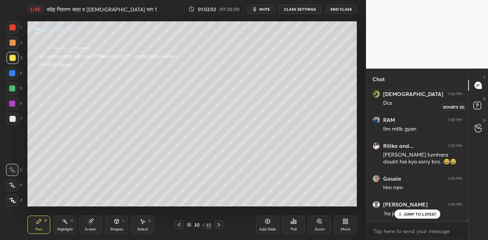
click at [477, 105] on rect at bounding box center [477, 105] width 7 height 7
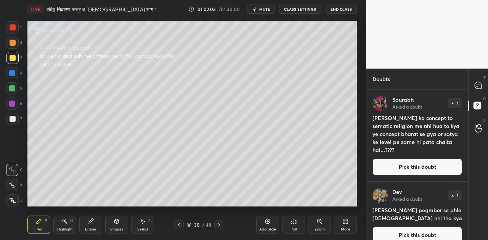
click at [431, 164] on button "Pick this doubt" at bounding box center [418, 167] width 90 height 17
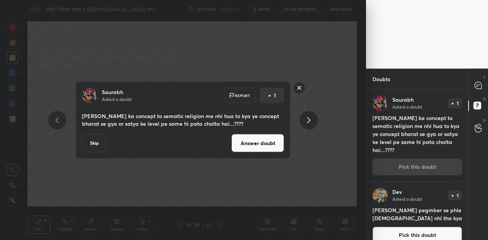
click at [247, 139] on button "Answer doubt" at bounding box center [258, 143] width 53 height 18
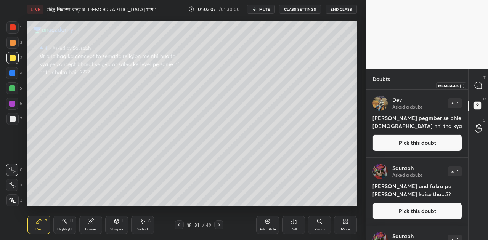
click at [481, 86] on icon at bounding box center [478, 85] width 7 height 7
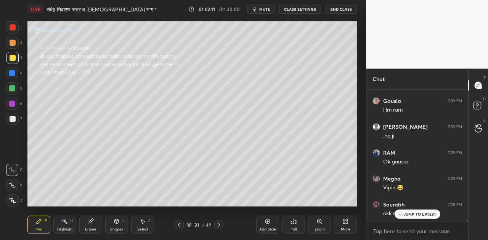
scroll to position [9606, 0]
click at [424, 213] on p "JUMP TO LATEST" at bounding box center [420, 214] width 33 height 5
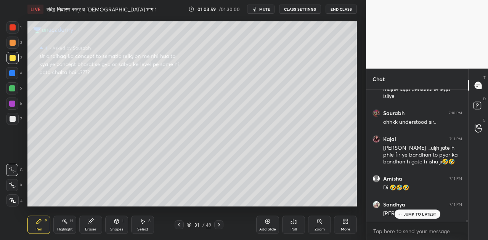
scroll to position [9932, 0]
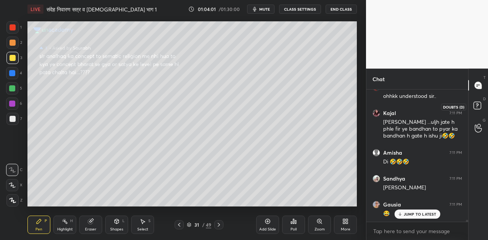
click at [475, 106] on rect at bounding box center [477, 105] width 7 height 7
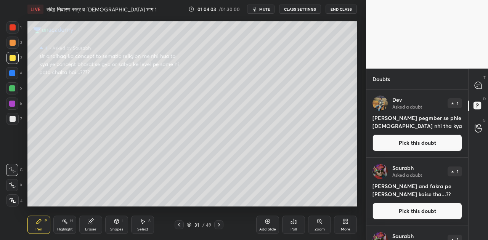
click at [420, 140] on button "Pick this doubt" at bounding box center [418, 143] width 90 height 17
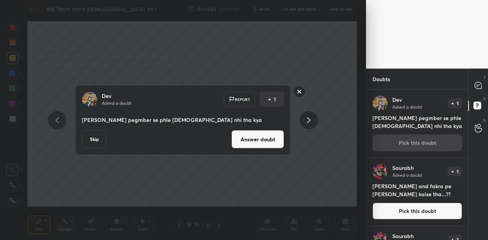
click at [265, 143] on button "Answer doubt" at bounding box center [258, 139] width 53 height 18
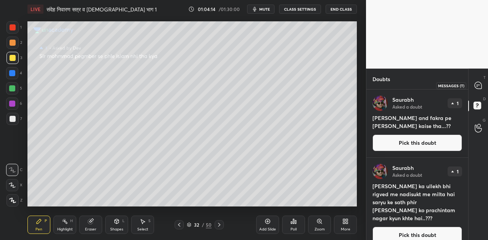
click at [477, 82] on icon at bounding box center [478, 85] width 7 height 7
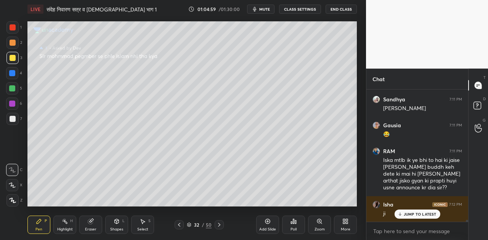
scroll to position [9996, 0]
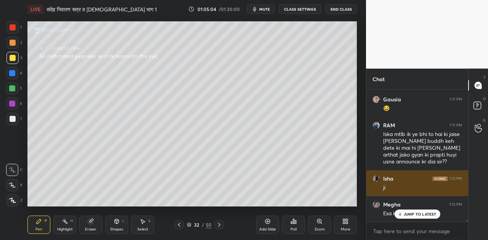
drag, startPoint x: 419, startPoint y: 217, endPoint x: 374, endPoint y: 184, distance: 55.7
click at [418, 215] on div "JUMP TO LATEST" at bounding box center [417, 214] width 46 height 9
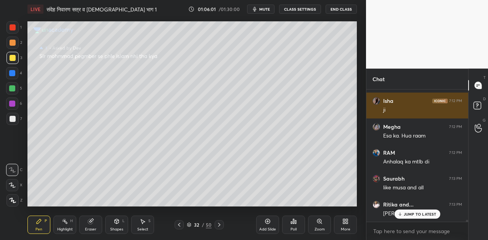
scroll to position [10100, 0]
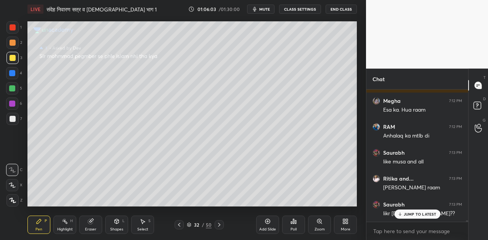
click at [408, 214] on p "JUMP TO LATEST" at bounding box center [420, 214] width 33 height 5
click at [476, 103] on rect at bounding box center [477, 105] width 7 height 7
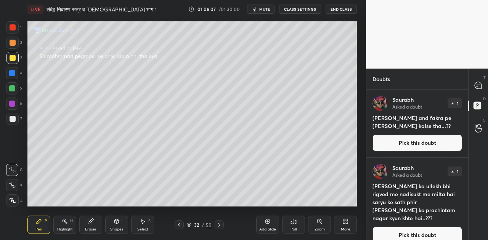
click at [401, 141] on button "Pick this doubt" at bounding box center [418, 143] width 90 height 17
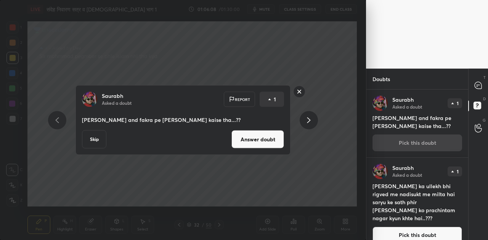
click at [273, 137] on button "Answer doubt" at bounding box center [258, 139] width 53 height 18
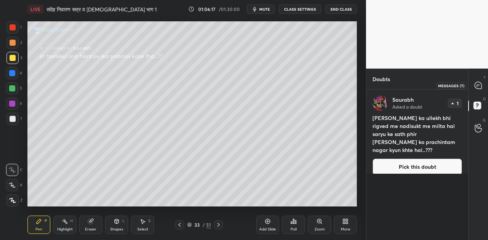
click at [477, 88] on icon at bounding box center [478, 85] width 7 height 7
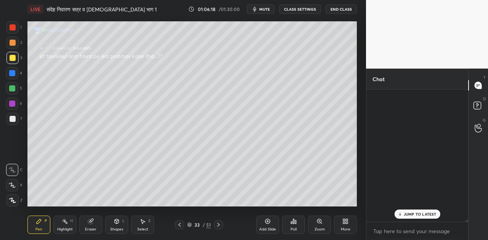
scroll to position [130, 100]
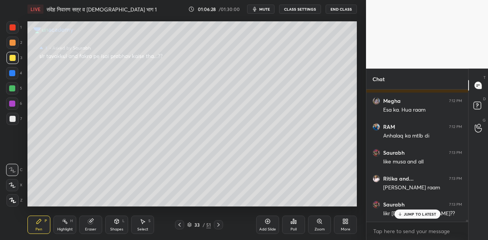
click at [407, 211] on div "JUMP TO LATEST" at bounding box center [417, 214] width 46 height 9
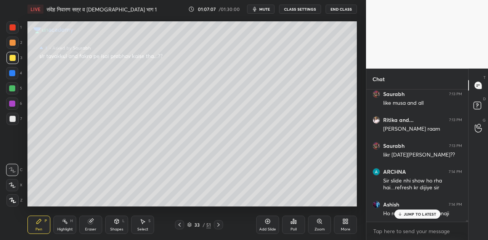
scroll to position [10143, 0]
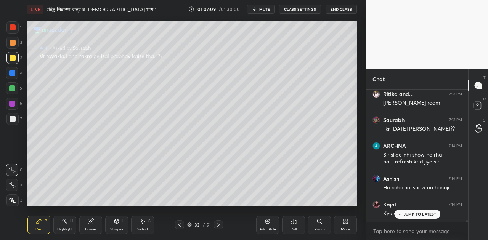
click at [423, 215] on p "JUMP TO LATEST" at bounding box center [420, 214] width 33 height 5
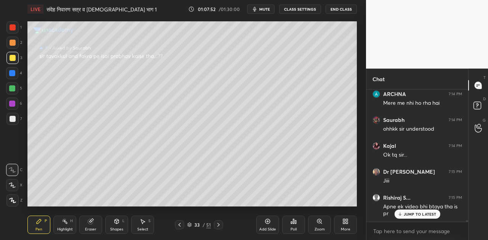
scroll to position [10306, 0]
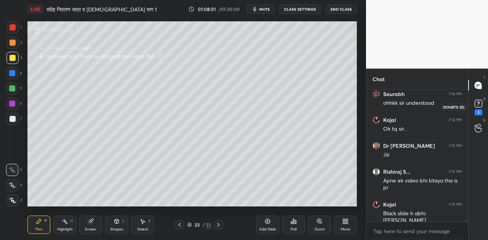
click at [478, 108] on rect at bounding box center [478, 103] width 7 height 7
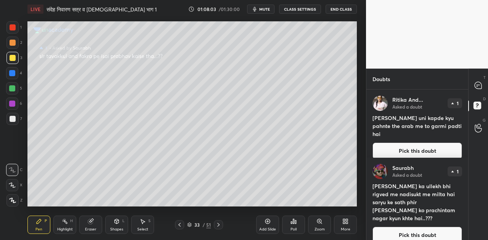
click at [395, 143] on button "Pick this doubt" at bounding box center [418, 151] width 90 height 17
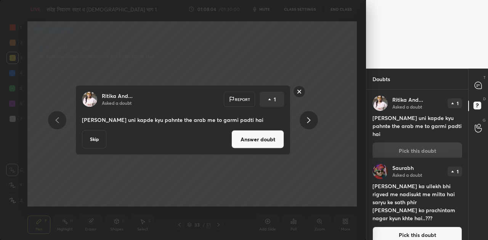
click at [246, 131] on button "Answer doubt" at bounding box center [258, 139] width 53 height 18
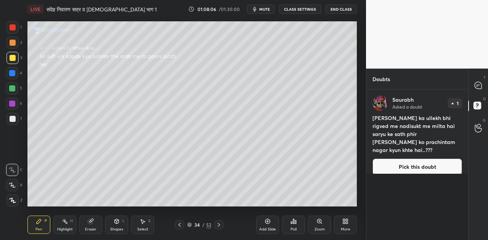
click at [267, 10] on span "mute" at bounding box center [264, 8] width 11 height 5
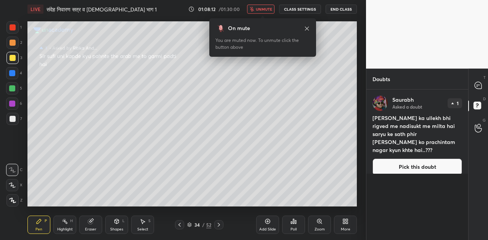
click at [267, 10] on span "unmute" at bounding box center [264, 8] width 16 height 5
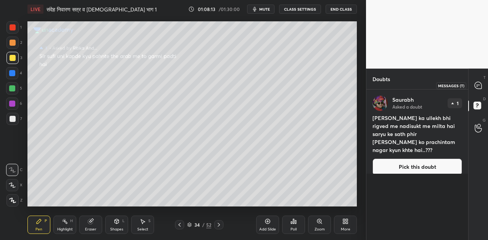
click at [475, 86] on icon at bounding box center [479, 86] width 8 height 8
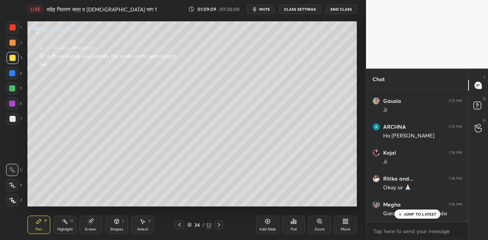
scroll to position [10487, 0]
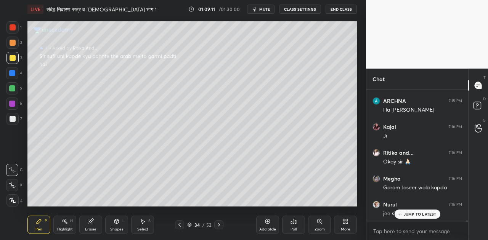
click at [412, 214] on p "JUMP TO LATEST" at bounding box center [420, 214] width 33 height 5
click at [473, 103] on icon at bounding box center [479, 107] width 14 height 14
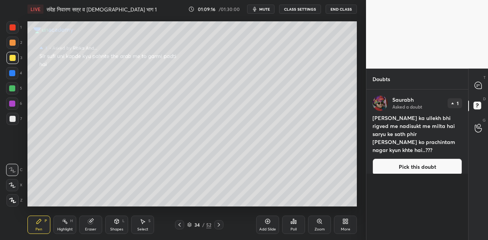
click at [423, 159] on button "Pick this doubt" at bounding box center [418, 167] width 90 height 17
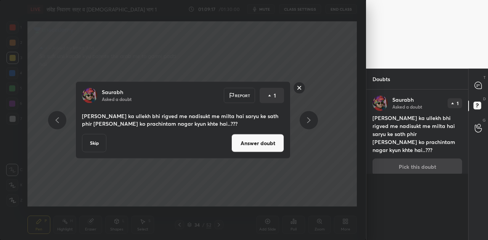
click at [259, 142] on button "Answer doubt" at bounding box center [258, 143] width 53 height 18
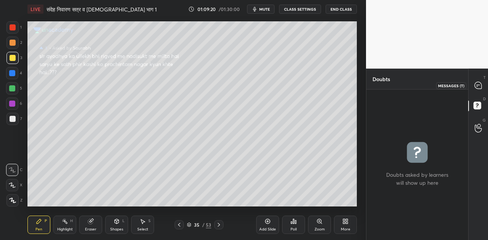
click at [480, 85] on icon at bounding box center [478, 85] width 7 height 7
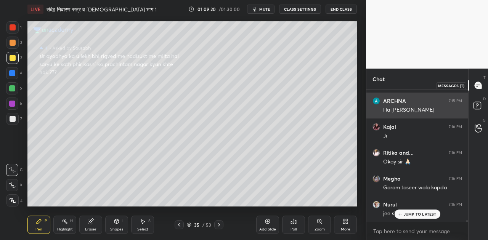
scroll to position [130, 100]
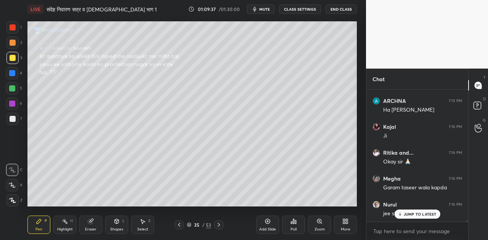
click at [436, 214] on p "JUMP TO LATEST" at bounding box center [420, 214] width 33 height 5
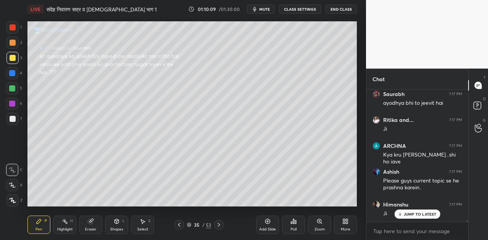
scroll to position [10638, 0]
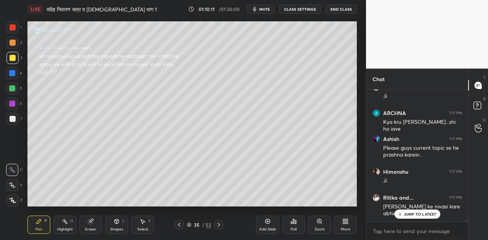
click at [415, 217] on div "JUMP TO LATEST" at bounding box center [417, 214] width 46 height 9
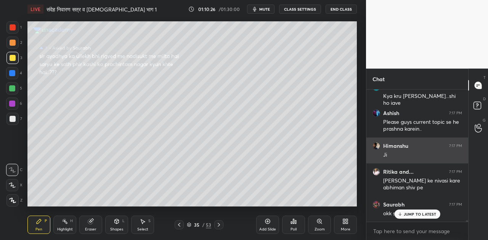
scroll to position [10690, 0]
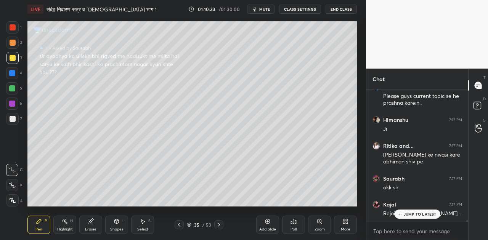
click at [426, 214] on p "JUMP TO LATEST" at bounding box center [420, 214] width 33 height 5
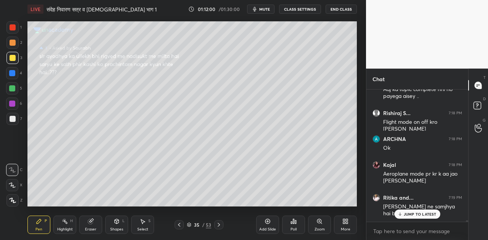
scroll to position [11002, 0]
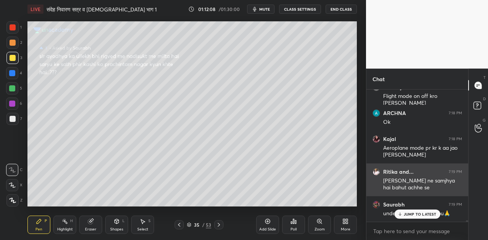
drag, startPoint x: 423, startPoint y: 216, endPoint x: 372, endPoint y: 179, distance: 63.7
click at [423, 216] on p "JUMP TO LATEST" at bounding box center [420, 214] width 33 height 5
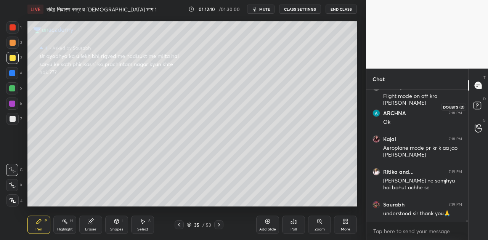
click at [478, 103] on rect at bounding box center [477, 105] width 7 height 7
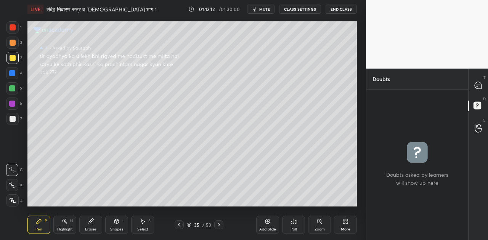
click at [178, 224] on icon at bounding box center [179, 225] width 6 height 6
click at [216, 227] on icon at bounding box center [219, 225] width 6 height 6
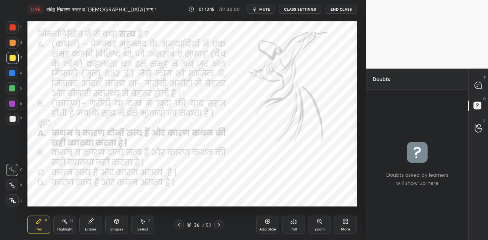
click at [216, 227] on icon at bounding box center [219, 225] width 6 height 6
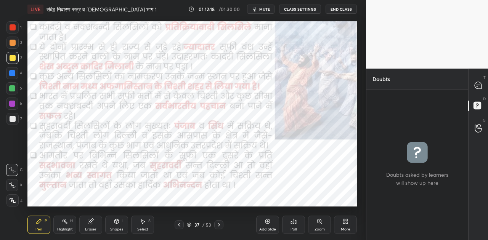
click at [216, 227] on icon at bounding box center [219, 225] width 6 height 6
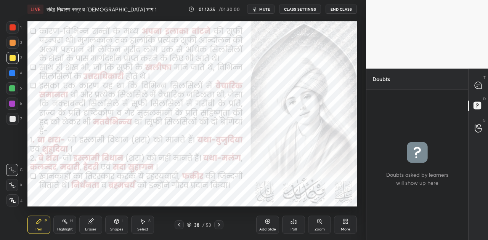
click at [118, 225] on div "Shapes L" at bounding box center [116, 225] width 23 height 18
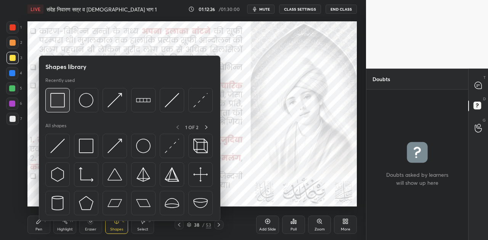
click at [58, 103] on img at bounding box center [57, 100] width 14 height 14
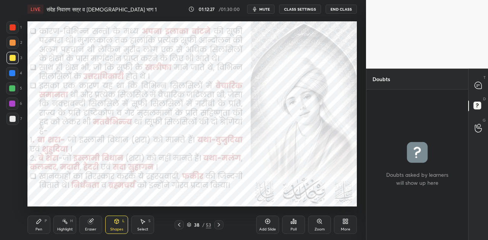
click at [14, 72] on div at bounding box center [12, 73] width 6 height 6
click at [481, 86] on icon at bounding box center [478, 85] width 7 height 7
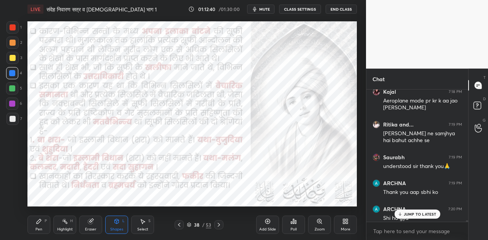
scroll to position [11054, 0]
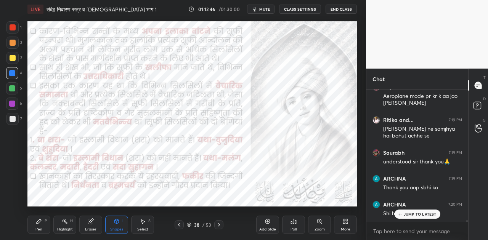
click at [410, 218] on div "JUMP TO LATEST" at bounding box center [417, 214] width 46 height 9
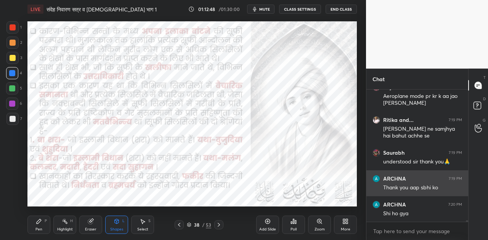
scroll to position [11080, 0]
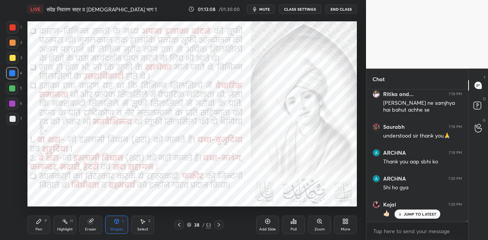
click at [221, 227] on icon at bounding box center [219, 225] width 6 height 6
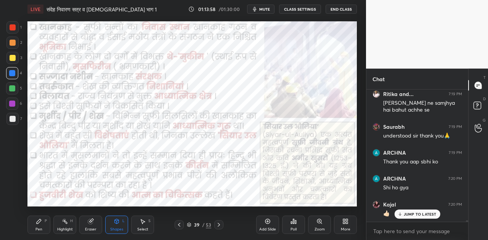
click at [262, 10] on span "mute" at bounding box center [264, 8] width 11 height 5
click at [262, 10] on span "unmute" at bounding box center [264, 8] width 16 height 5
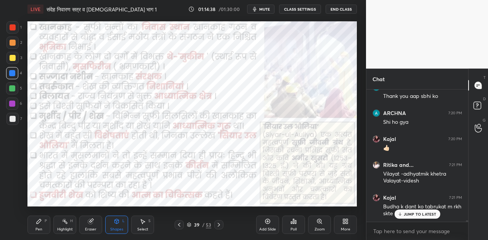
scroll to position [11172, 0]
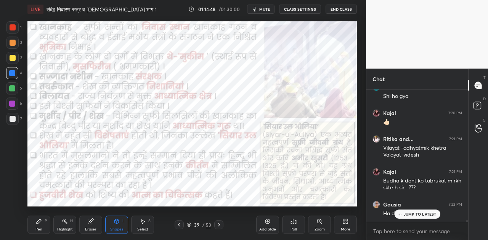
click at [407, 214] on p "JUMP TO LATEST" at bounding box center [420, 214] width 33 height 5
click at [217, 226] on icon at bounding box center [219, 225] width 6 height 6
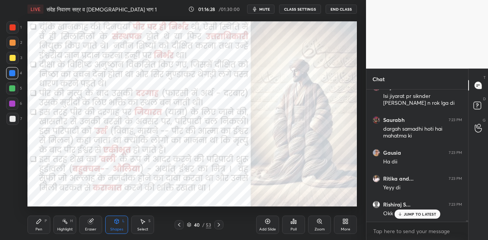
scroll to position [11453, 0]
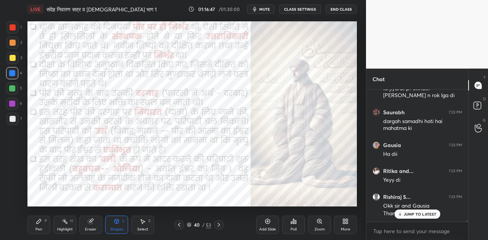
click at [408, 216] on p "JUMP TO LATEST" at bounding box center [420, 214] width 33 height 5
click at [216, 225] on icon at bounding box center [219, 225] width 6 height 6
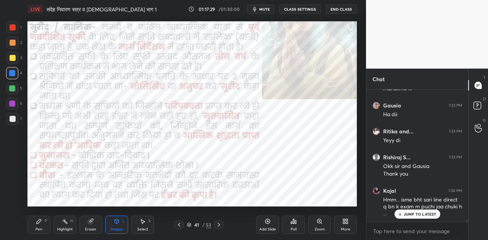
scroll to position [11518, 0]
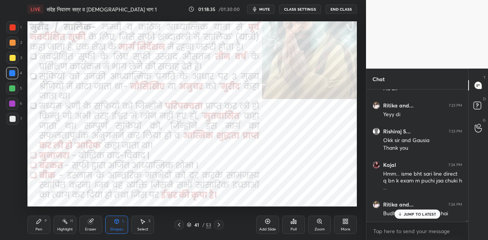
click at [222, 225] on div at bounding box center [218, 224] width 9 height 9
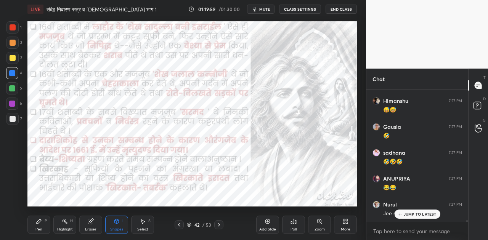
scroll to position [11940, 0]
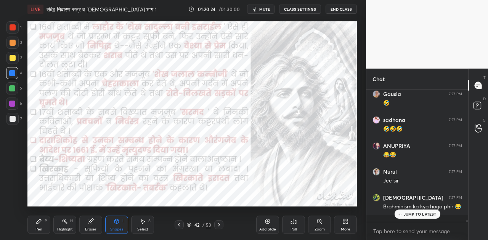
click at [406, 215] on p "JUMP TO LATEST" at bounding box center [420, 214] width 33 height 5
click at [217, 223] on icon at bounding box center [219, 225] width 6 height 6
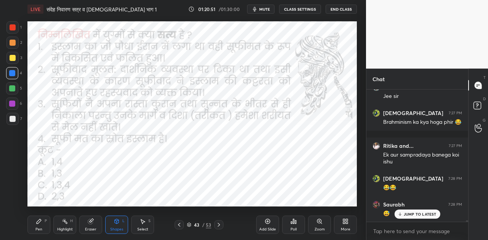
scroll to position [12051, 0]
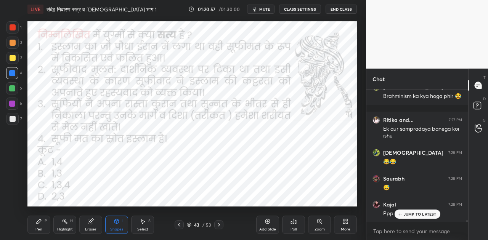
click at [292, 223] on icon at bounding box center [291, 223] width 1 height 2
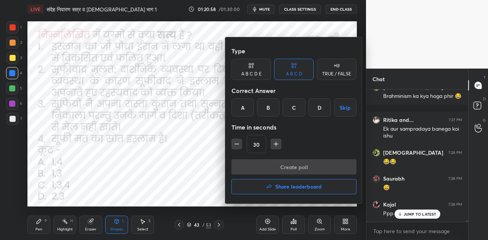
click at [263, 108] on div "B" at bounding box center [268, 107] width 23 height 18
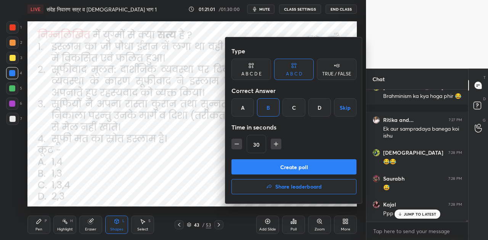
click at [298, 168] on button "Create poll" at bounding box center [294, 166] width 125 height 15
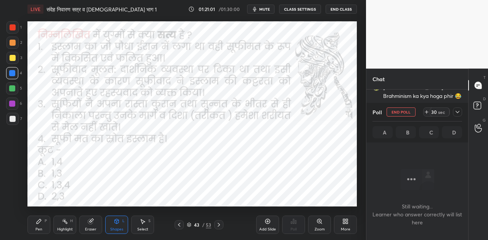
scroll to position [2, 2]
click at [267, 13] on button "mute" at bounding box center [260, 9] width 27 height 9
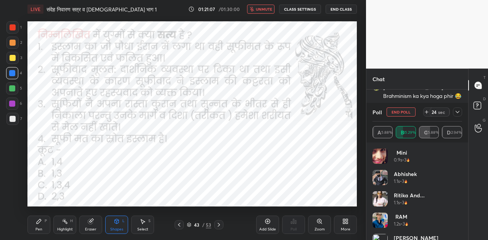
scroll to position [12116, 0]
click at [267, 13] on button "unmute" at bounding box center [260, 9] width 27 height 9
click at [264, 6] on button "mute" at bounding box center [260, 9] width 27 height 9
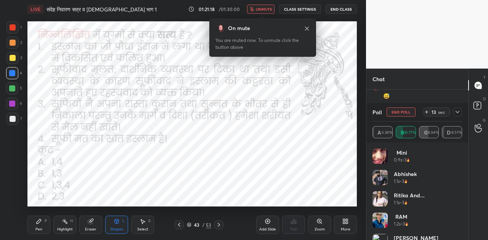
scroll to position [12168, 0]
click at [264, 6] on button "unmute" at bounding box center [260, 9] width 27 height 9
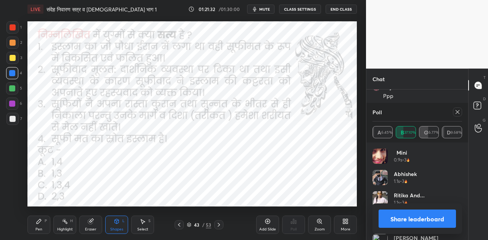
click at [218, 224] on icon at bounding box center [219, 225] width 2 height 4
click at [415, 216] on button "Share leaderboard" at bounding box center [417, 219] width 77 height 18
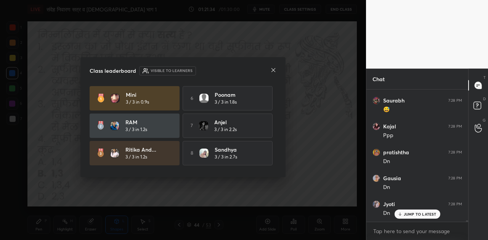
scroll to position [130, 100]
click at [275, 69] on icon at bounding box center [273, 70] width 6 height 6
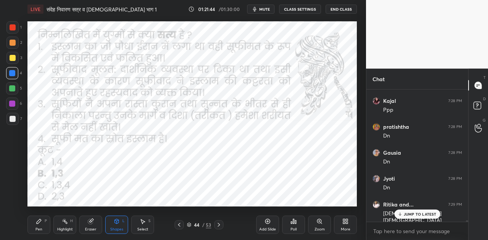
click at [215, 224] on div at bounding box center [218, 224] width 9 height 9
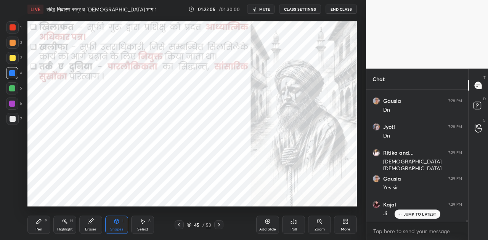
scroll to position [12232, 0]
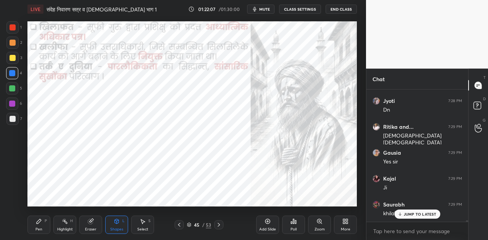
click at [219, 225] on icon at bounding box center [219, 225] width 6 height 6
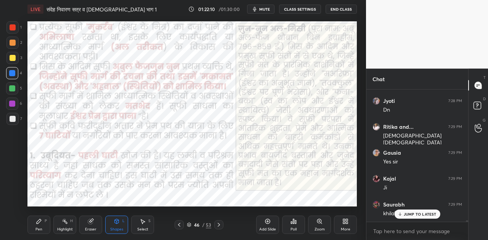
click at [425, 216] on p "JUMP TO LATEST" at bounding box center [420, 214] width 33 height 5
click at [401, 214] on icon at bounding box center [399, 214] width 5 height 5
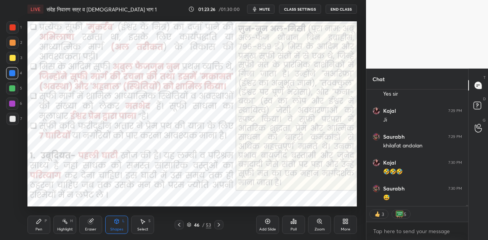
scroll to position [12326, 0]
click at [218, 224] on icon at bounding box center [219, 225] width 2 height 4
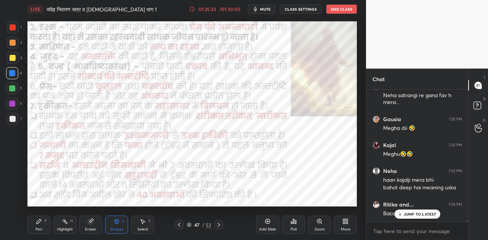
scroll to position [12767, 0]
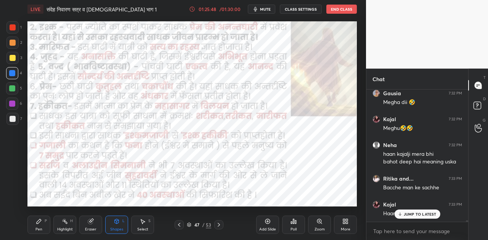
click at [219, 227] on icon at bounding box center [219, 225] width 6 height 6
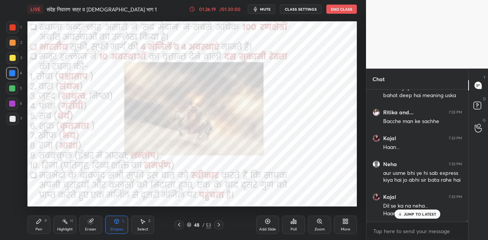
scroll to position [12859, 0]
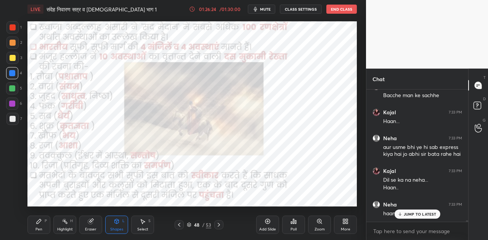
click at [218, 224] on icon at bounding box center [219, 225] width 6 height 6
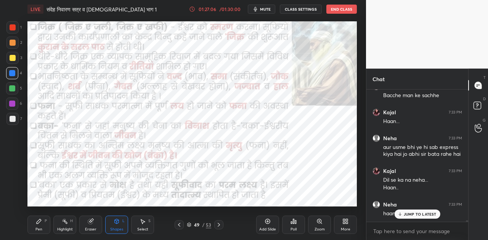
scroll to position [12885, 0]
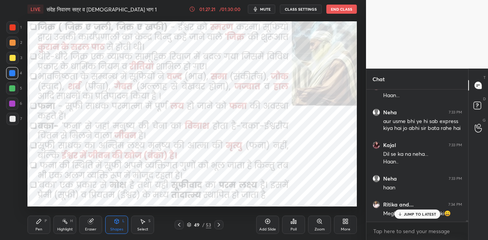
click at [262, 8] on span "mute" at bounding box center [265, 8] width 11 height 5
click at [262, 8] on span "unmute" at bounding box center [265, 8] width 16 height 5
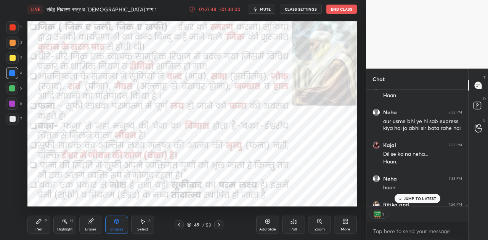
click at [219, 225] on icon at bounding box center [219, 225] width 6 height 6
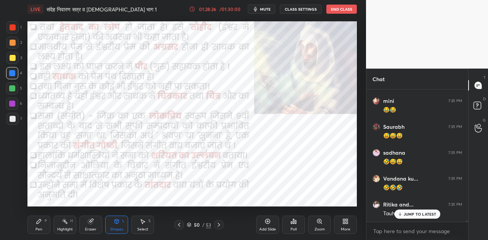
scroll to position [13158, 0]
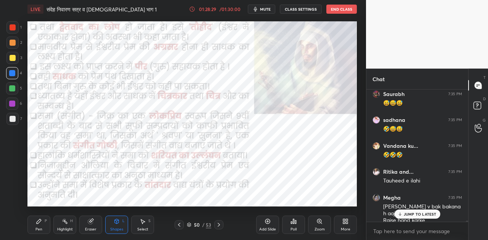
click at [416, 214] on p "JUMP TO LATEST" at bounding box center [420, 214] width 33 height 5
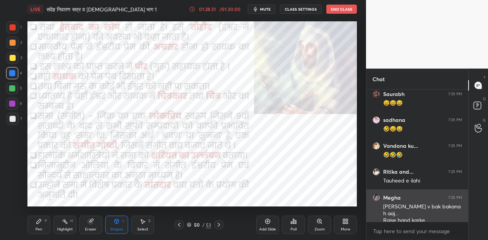
scroll to position [13184, 0]
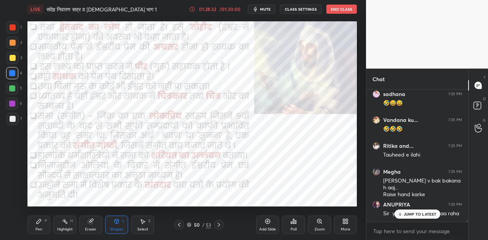
click at [414, 216] on p "JUMP TO LATEST" at bounding box center [420, 214] width 33 height 5
click at [218, 222] on icon at bounding box center [219, 225] width 6 height 6
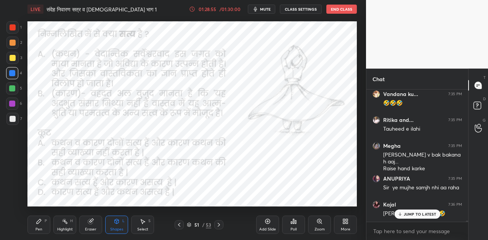
scroll to position [13236, 0]
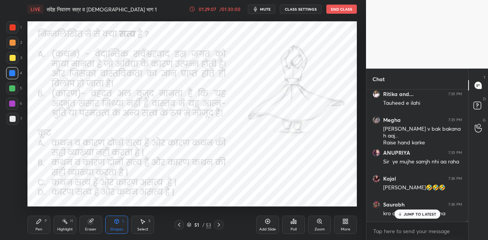
click at [410, 213] on p "JUMP TO LATEST" at bounding box center [420, 214] width 33 height 5
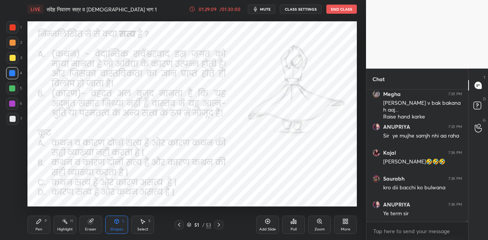
scroll to position [13290, 0]
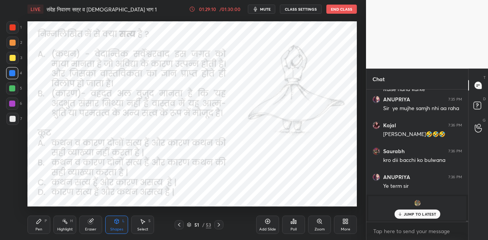
click at [410, 215] on p "JUMP TO LATEST" at bounding box center [420, 214] width 33 height 5
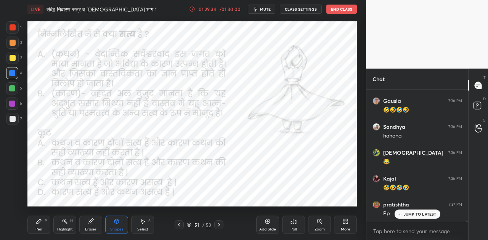
scroll to position [13556, 0]
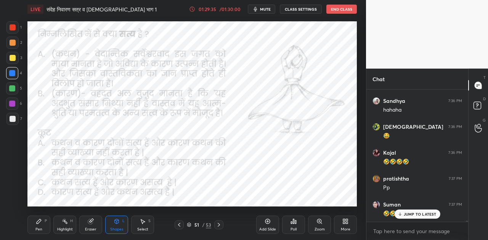
click at [288, 221] on div "Poll" at bounding box center [293, 225] width 23 height 18
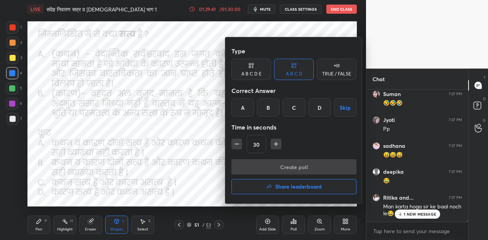
scroll to position [13692, 0]
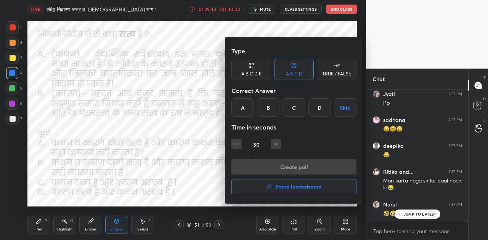
click at [269, 110] on div "B" at bounding box center [268, 107] width 23 height 18
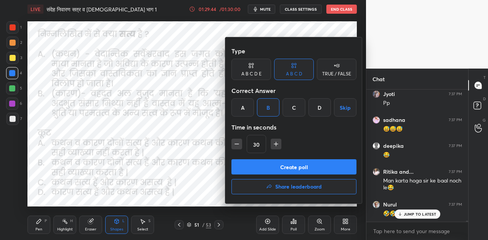
click at [291, 168] on button "Create poll" at bounding box center [294, 166] width 125 height 15
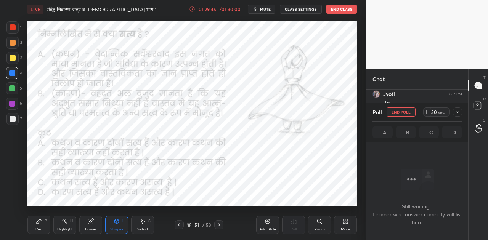
scroll to position [2, 2]
click at [266, 7] on span "mute" at bounding box center [265, 8] width 11 height 5
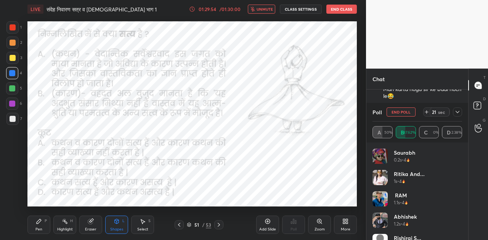
scroll to position [13792, 0]
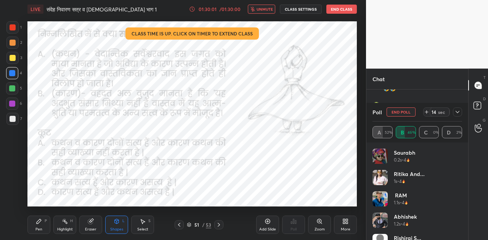
click at [263, 7] on span "unmute" at bounding box center [265, 8] width 16 height 5
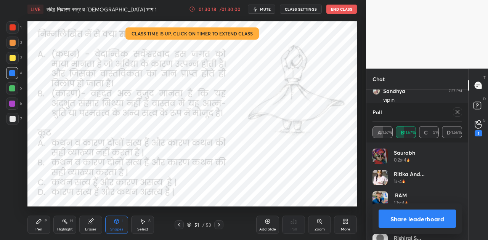
scroll to position [13884, 0]
click at [423, 217] on button "Share leaderboard" at bounding box center [417, 219] width 77 height 18
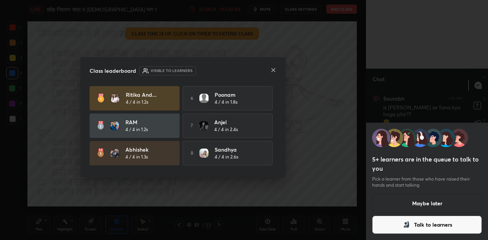
scroll to position [0, 0]
click at [273, 71] on icon at bounding box center [273, 70] width 6 height 6
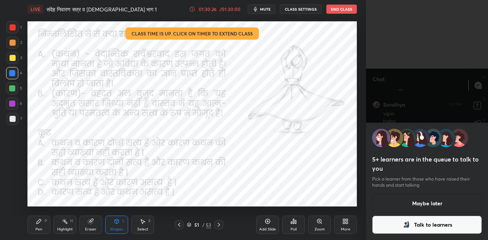
click at [217, 223] on icon at bounding box center [219, 225] width 6 height 6
click at [424, 227] on button "Talk to learners" at bounding box center [427, 225] width 110 height 18
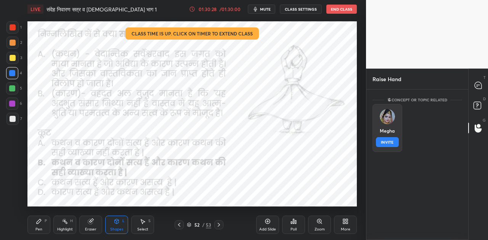
click at [389, 115] on img "grid" at bounding box center [387, 116] width 15 height 15
click at [392, 141] on button "INVITE" at bounding box center [387, 142] width 23 height 10
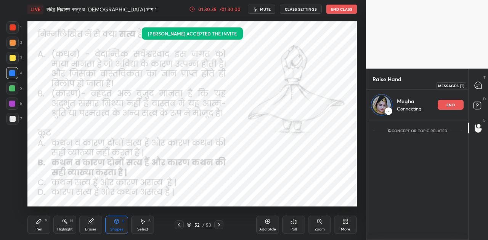
click at [476, 87] on icon at bounding box center [478, 85] width 7 height 7
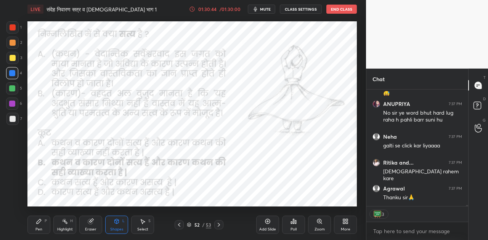
click at [217, 225] on icon at bounding box center [219, 225] width 6 height 6
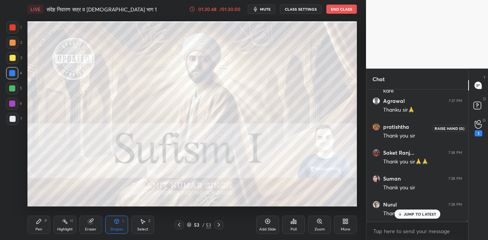
click at [481, 126] on icon at bounding box center [478, 124] width 7 height 9
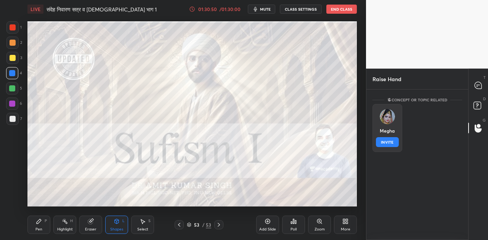
click at [392, 124] on div "Megha INVITE" at bounding box center [388, 128] width 30 height 48
click at [384, 143] on button "INVITE" at bounding box center [387, 142] width 23 height 10
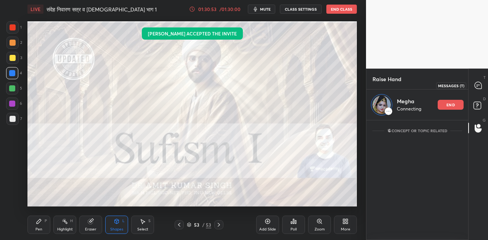
click at [476, 85] on icon at bounding box center [478, 85] width 7 height 7
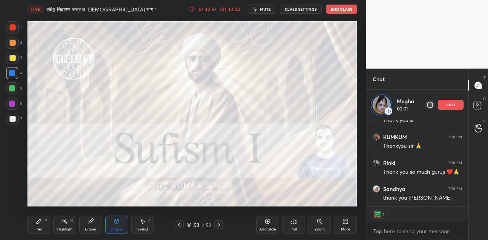
click at [39, 225] on div "Pen P" at bounding box center [38, 225] width 23 height 18
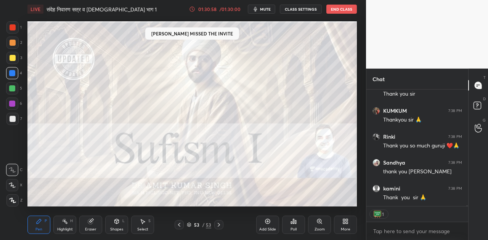
click at [11, 117] on div at bounding box center [13, 119] width 6 height 6
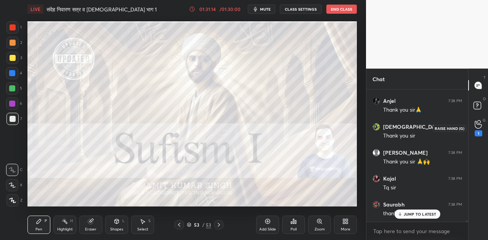
click at [479, 126] on icon at bounding box center [478, 124] width 7 height 9
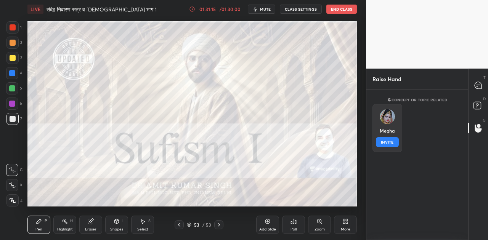
click at [388, 124] on div "Megha INVITE" at bounding box center [388, 128] width 30 height 48
click at [386, 144] on button "INVITE" at bounding box center [387, 142] width 23 height 10
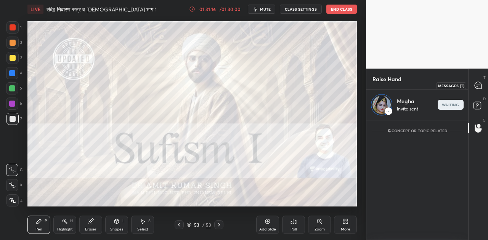
click at [478, 84] on icon at bounding box center [478, 85] width 7 height 7
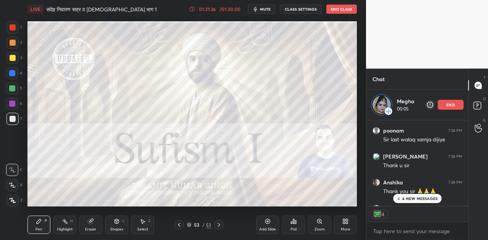
click at [415, 196] on p "4 NEW MESSAGES" at bounding box center [419, 198] width 35 height 5
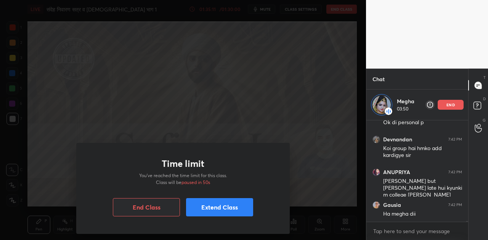
scroll to position [15796, 0]
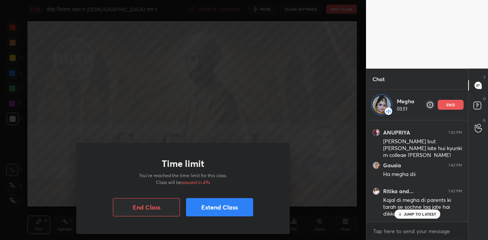
click at [214, 203] on button "Extend Class" at bounding box center [219, 207] width 67 height 18
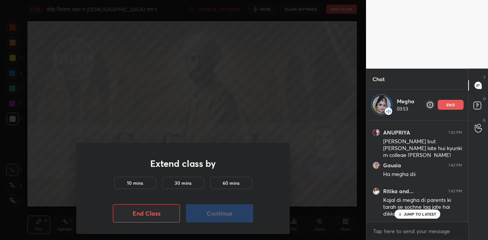
click at [133, 183] on h5 "10 mins" at bounding box center [135, 183] width 16 height 7
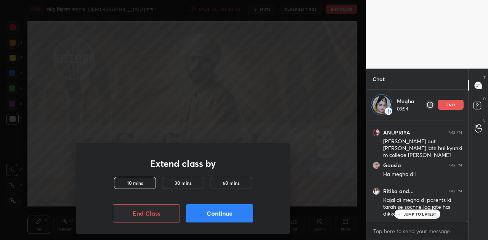
click at [225, 209] on button "Continue" at bounding box center [219, 213] width 67 height 18
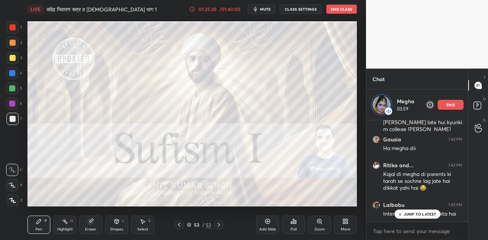
scroll to position [15848, 0]
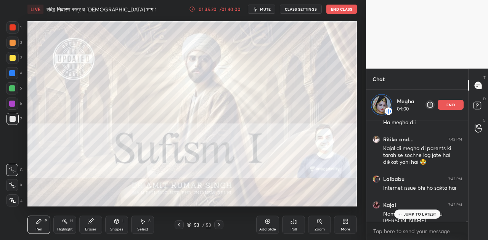
click at [413, 216] on p "JUMP TO LATEST" at bounding box center [420, 214] width 33 height 5
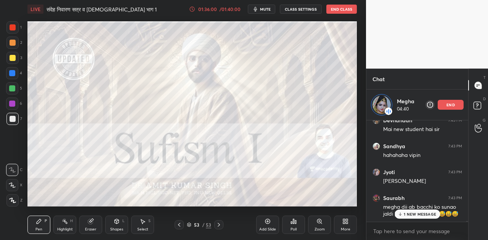
scroll to position [16017, 0]
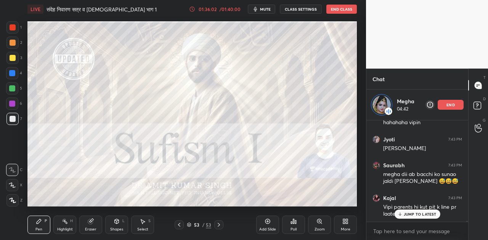
click at [423, 214] on p "JUMP TO LATEST" at bounding box center [420, 214] width 33 height 5
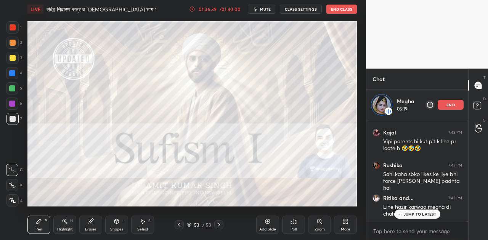
scroll to position [16191, 0]
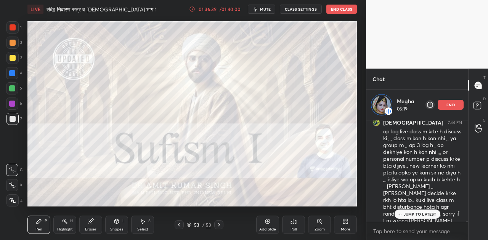
click at [447, 105] on p "end" at bounding box center [451, 105] width 8 height 4
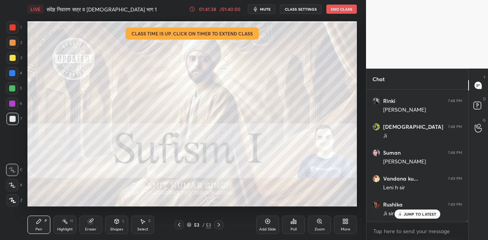
scroll to position [17762, 0]
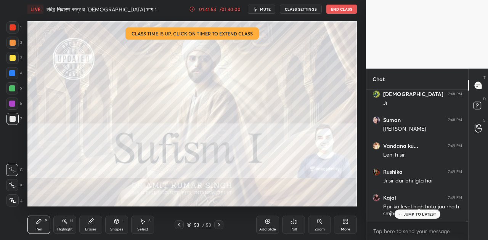
click at [297, 220] on div "Poll" at bounding box center [293, 225] width 23 height 18
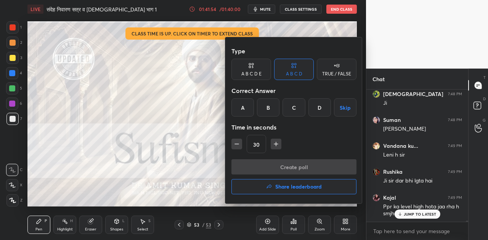
scroll to position [17788, 0]
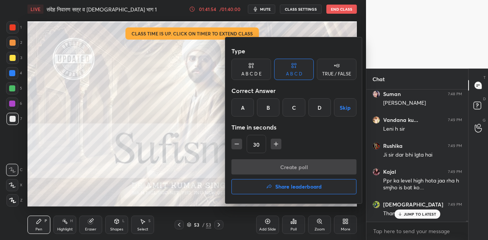
click at [281, 185] on h4 "Share leaderboard" at bounding box center [298, 186] width 47 height 5
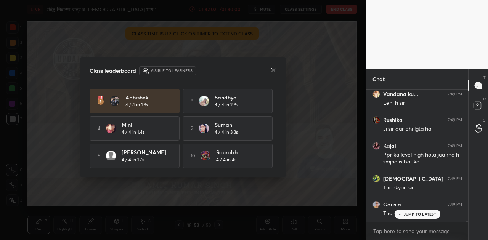
scroll to position [17840, 0]
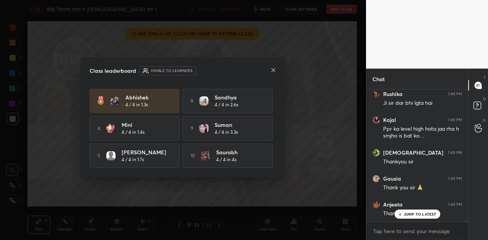
click at [273, 71] on icon at bounding box center [273, 70] width 6 height 6
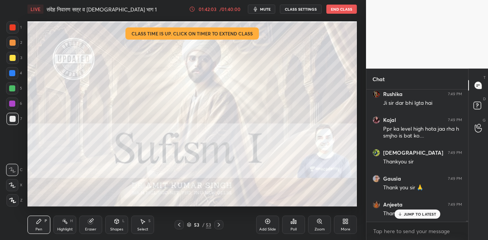
click at [349, 10] on button "End Class" at bounding box center [342, 9] width 31 height 9
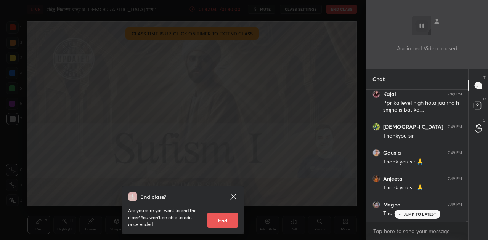
scroll to position [17892, 0]
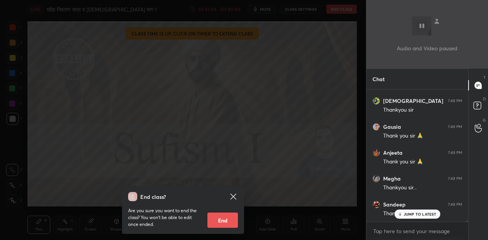
click at [221, 223] on button "End" at bounding box center [223, 220] width 31 height 15
type textarea "x"
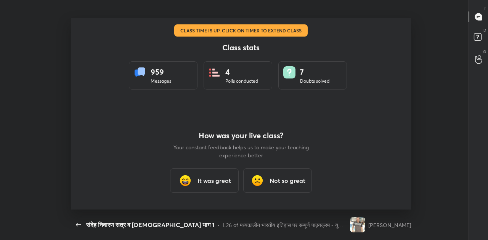
scroll to position [191, 459]
click at [214, 184] on h3 "It was great" at bounding box center [215, 180] width 34 height 9
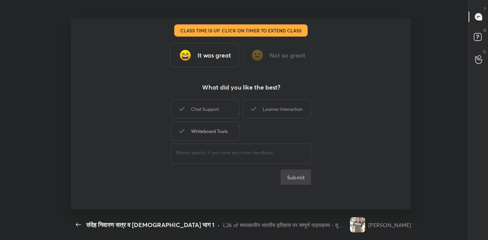
click at [208, 130] on div "Whiteboard Tools" at bounding box center [205, 131] width 69 height 19
click at [298, 176] on button "Submit" at bounding box center [296, 177] width 31 height 15
